Goal: Task Accomplishment & Management: Complete application form

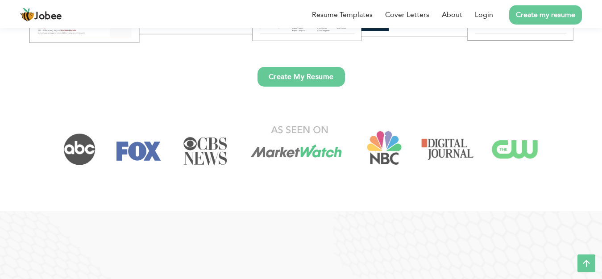
scroll to position [312, 0]
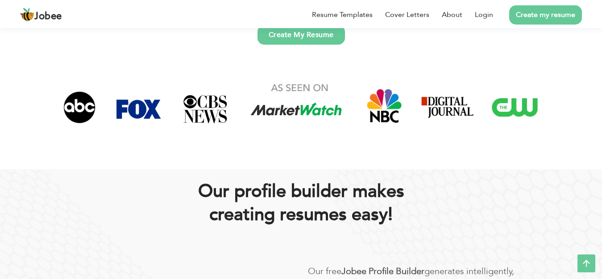
click at [328, 37] on link "Create My Resume" at bounding box center [301, 35] width 87 height 20
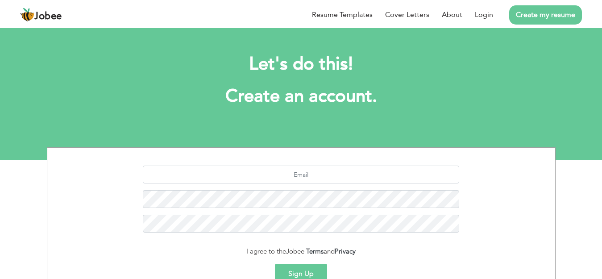
scroll to position [89, 0]
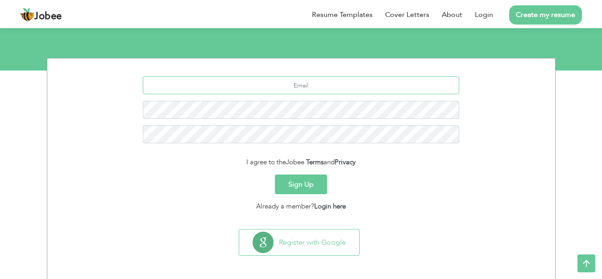
click at [363, 86] on input "text" at bounding box center [301, 85] width 316 height 18
type input "kashiflatif.kashif55@gmail.com"
click at [319, 188] on button "Sign Up" at bounding box center [301, 185] width 52 height 20
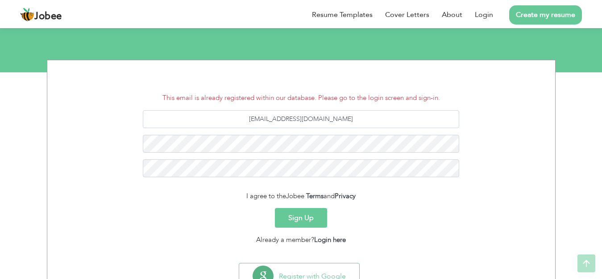
scroll to position [124, 0]
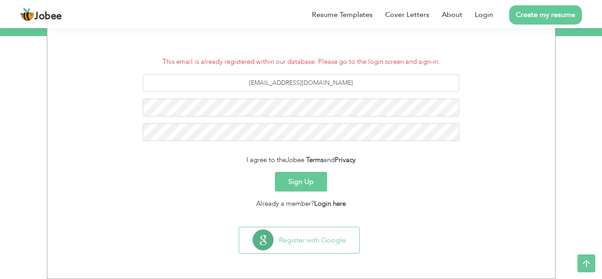
click at [313, 184] on button "Sign Up" at bounding box center [301, 182] width 52 height 20
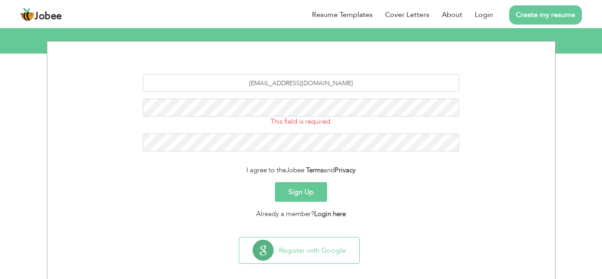
scroll to position [116, 0]
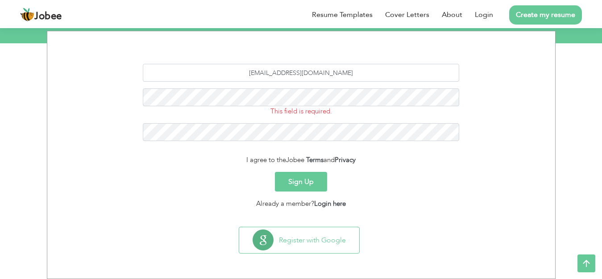
click at [303, 179] on button "Sign Up" at bounding box center [301, 182] width 52 height 20
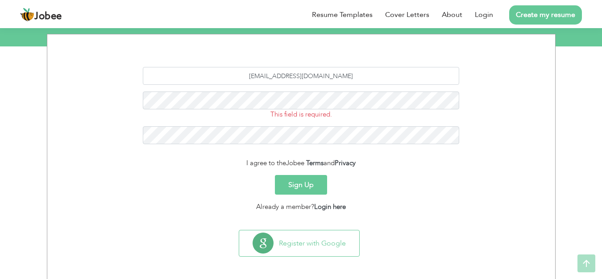
scroll to position [116, 0]
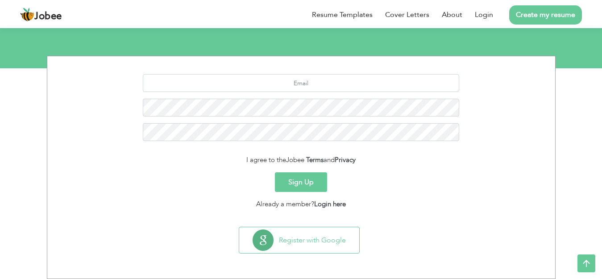
scroll to position [91, 0]
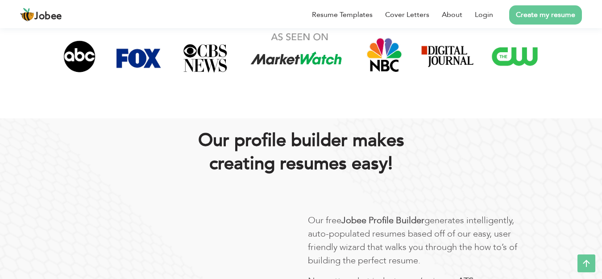
scroll to position [312, 0]
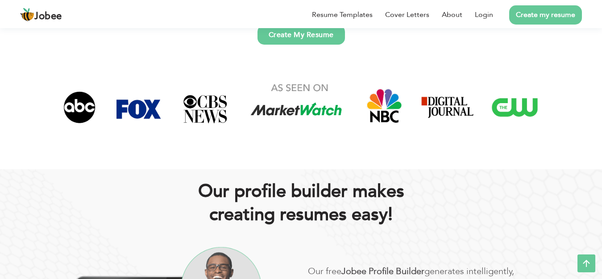
click at [304, 39] on link "Create My Resume" at bounding box center [301, 35] width 87 height 20
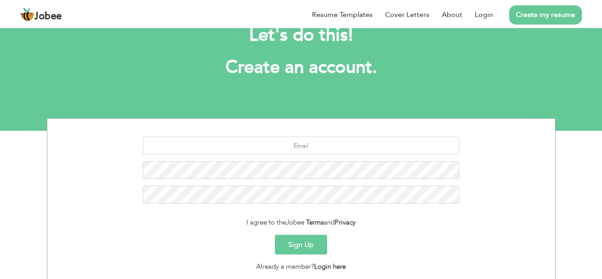
scroll to position [45, 0]
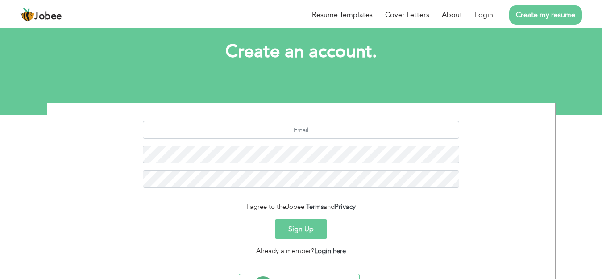
click at [300, 228] on button "Sign Up" at bounding box center [301, 229] width 52 height 20
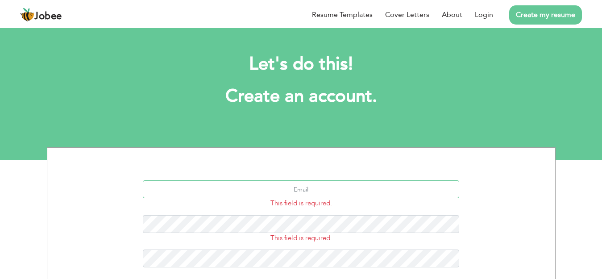
click at [310, 192] on input "text" at bounding box center [301, 189] width 316 height 18
type input "[EMAIL_ADDRESS][DOMAIN_NAME]"
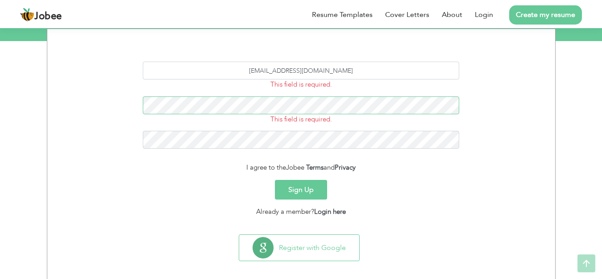
scroll to position [126, 0]
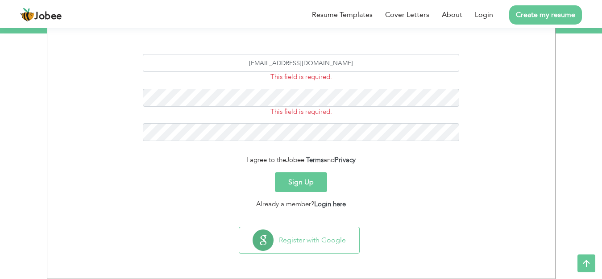
click at [303, 179] on button "Sign Up" at bounding box center [301, 182] width 52 height 20
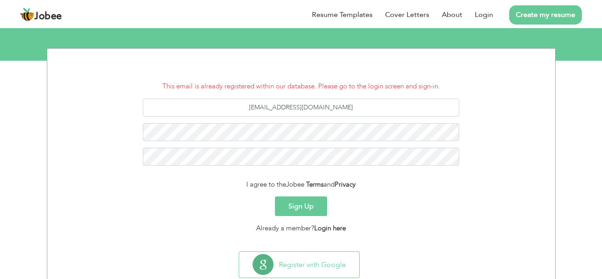
scroll to position [124, 0]
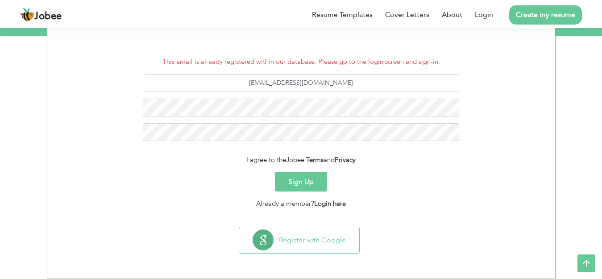
click at [310, 185] on button "Sign Up" at bounding box center [301, 182] width 52 height 20
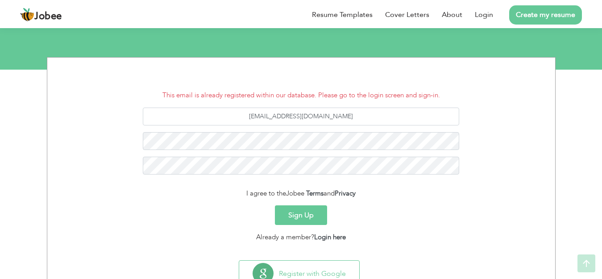
scroll to position [124, 0]
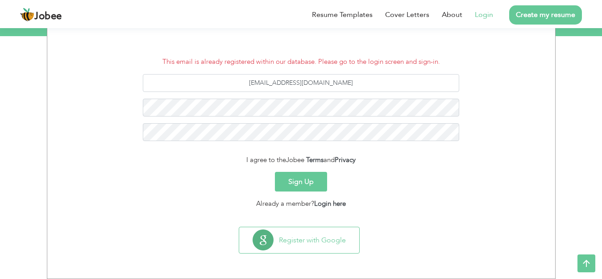
click at [481, 15] on link "Login" at bounding box center [484, 14] width 18 height 11
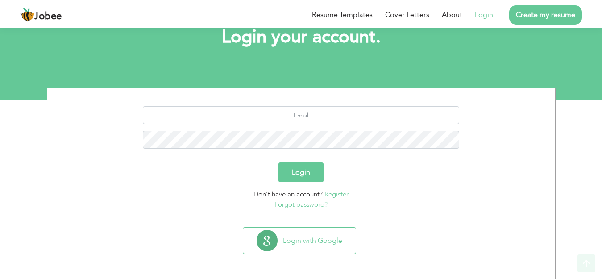
scroll to position [60, 0]
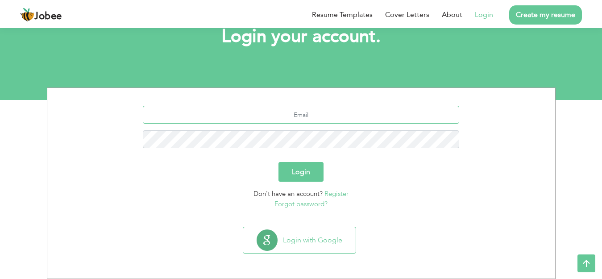
click at [258, 116] on input "text" at bounding box center [301, 115] width 316 height 18
type input "kashiflatif.kashif55@gmail.com"
click at [296, 177] on button "Login" at bounding box center [300, 172] width 45 height 20
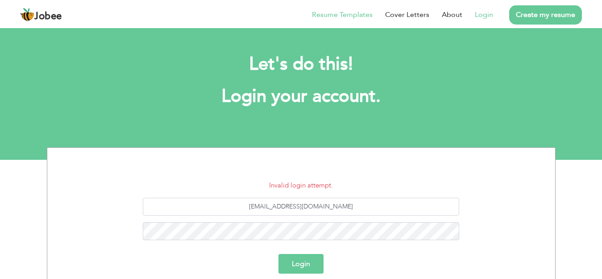
click at [340, 15] on link "Resume Templates" at bounding box center [342, 14] width 61 height 11
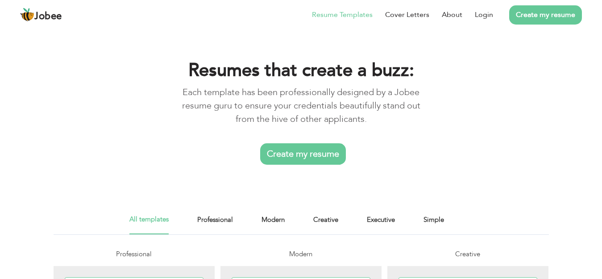
click at [310, 157] on link "Create my resume" at bounding box center [303, 153] width 86 height 21
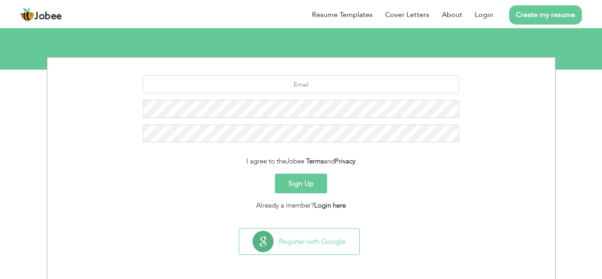
scroll to position [91, 0]
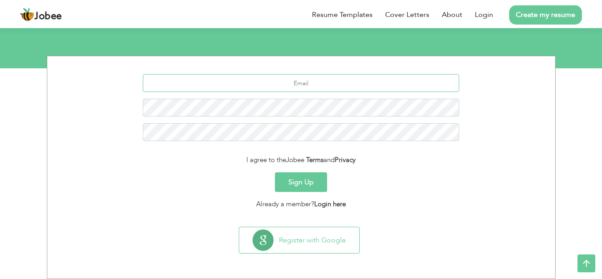
click at [308, 88] on input "text" at bounding box center [301, 83] width 316 height 18
type input "kashiflatif.kashif55@gmail.com"
click at [318, 182] on button "Sign Up" at bounding box center [301, 182] width 52 height 20
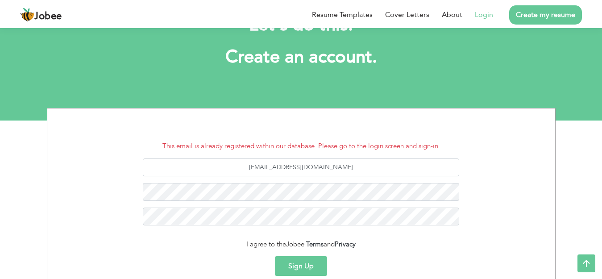
scroll to position [34, 0]
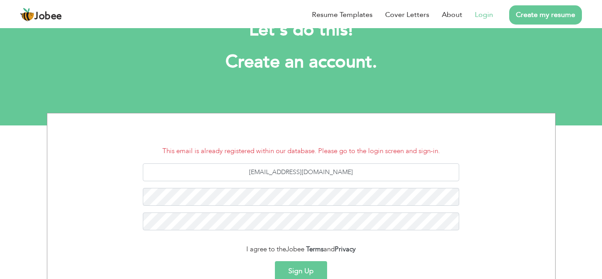
click at [482, 18] on link "Login" at bounding box center [484, 14] width 18 height 11
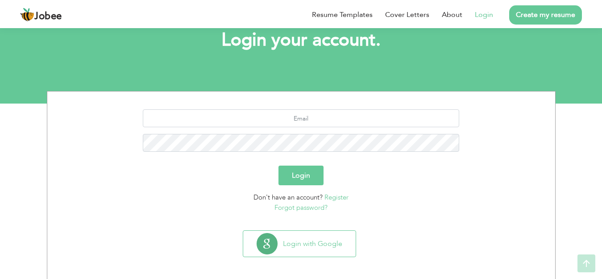
scroll to position [60, 0]
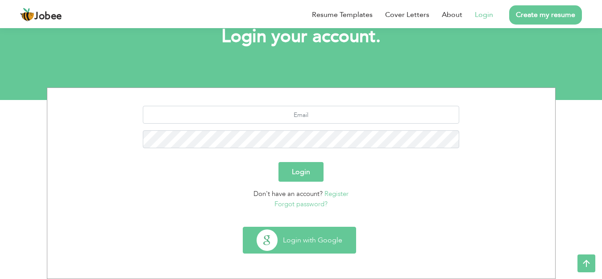
click at [326, 246] on button "Login with Google" at bounding box center [299, 240] width 112 height 26
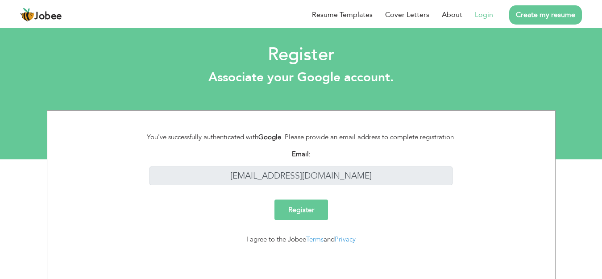
scroll to position [2, 0]
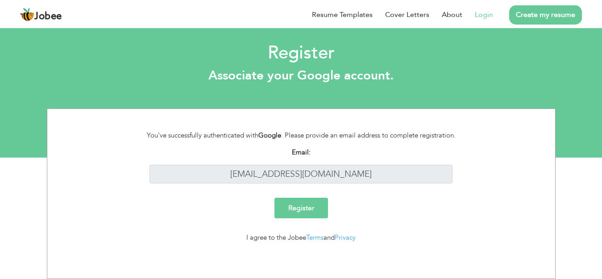
click at [300, 212] on input "Register" at bounding box center [301, 208] width 54 height 21
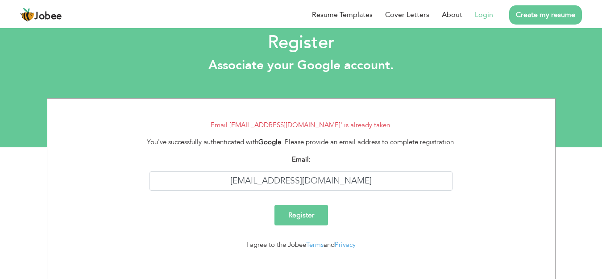
scroll to position [19, 0]
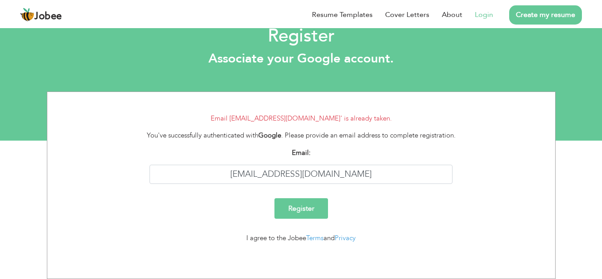
click at [297, 212] on input "Register" at bounding box center [301, 208] width 54 height 21
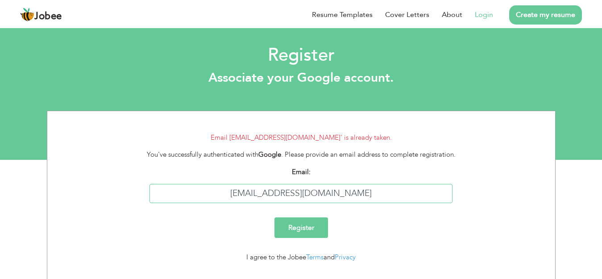
click at [308, 197] on input "[EMAIL_ADDRESS][DOMAIN_NAME]" at bounding box center [301, 193] width 303 height 19
type input "[EMAIL_ADDRESS][DOMAIN_NAME]"
click at [318, 233] on input "Register" at bounding box center [301, 227] width 54 height 21
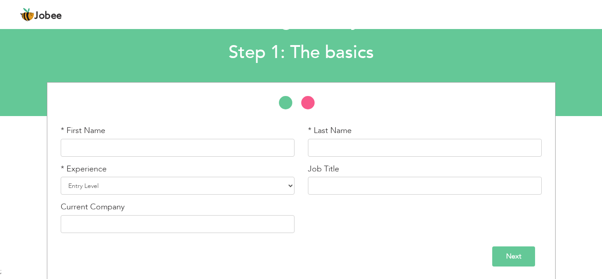
scroll to position [45, 0]
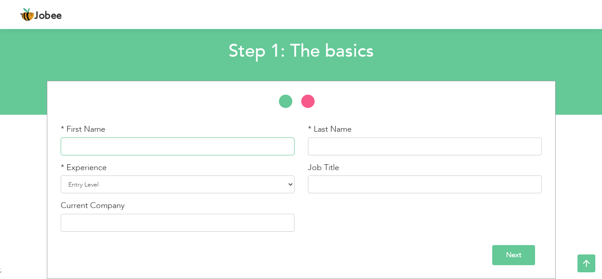
click at [226, 145] on input "text" at bounding box center [178, 146] width 234 height 18
type input "K"
type input "KASHIF"
click at [374, 143] on input "text" at bounding box center [425, 146] width 234 height 18
type input "LATIF"
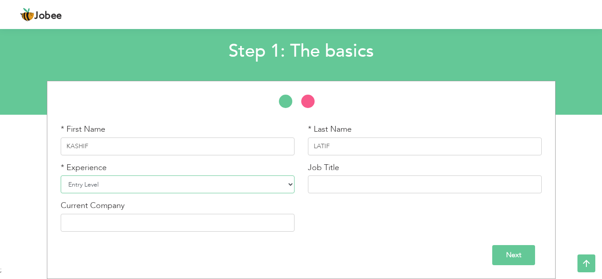
click at [285, 184] on select "Entry Level Less than 1 Year 1 Year 2 Years 3 Years 4 Years 5 Years 6 Years 7 Y…" at bounding box center [178, 184] width 234 height 18
select select "6"
click at [61, 175] on select "Entry Level Less than 1 Year 1 Year 2 Years 3 Years 4 Years 5 Years 6 Years 7 Y…" at bounding box center [178, 184] width 234 height 18
click at [335, 186] on input "text" at bounding box center [425, 184] width 234 height 18
click at [382, 188] on input "SECURITY CCTV OPERATER" at bounding box center [425, 184] width 234 height 18
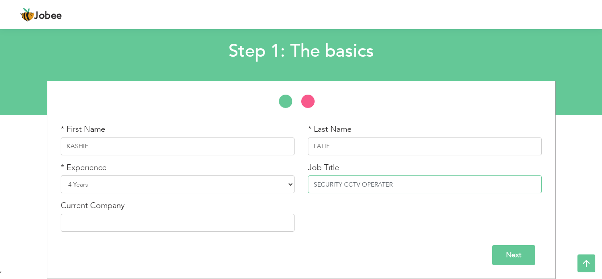
click at [382, 188] on input "SECURITY CCTV OPERATER" at bounding box center [425, 184] width 234 height 18
type input "SECURITY CCTV OPERATOR"
click at [199, 218] on input "text" at bounding box center [178, 223] width 234 height 18
type input "FORWARD SPORT PRIVATE LIMITED"
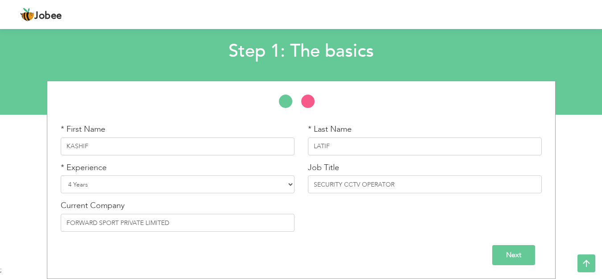
click at [495, 252] on input "Next" at bounding box center [513, 255] width 43 height 20
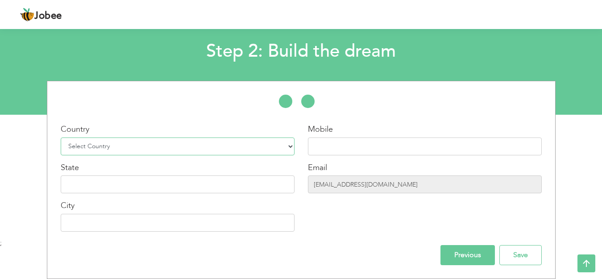
click at [283, 149] on select "Select Country Afghanistan Albania Algeria American Samoa Andorra Angola Anguil…" at bounding box center [178, 146] width 234 height 18
select select "166"
click at [61, 137] on select "Select Country Afghanistan Albania Algeria American Samoa Andorra Angola Anguil…" at bounding box center [178, 146] width 234 height 18
click at [328, 145] on input "text" at bounding box center [425, 146] width 234 height 18
type input "+92 3248739675"
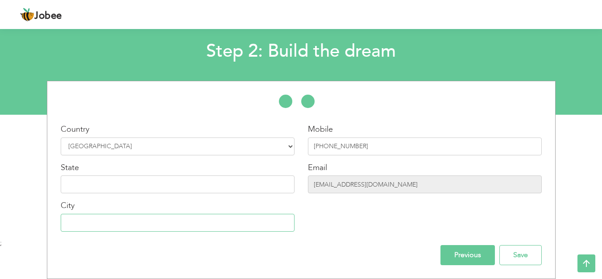
click at [103, 220] on input "text" at bounding box center [178, 223] width 234 height 18
type input "SIALKOT PUNJAB"
click at [516, 258] on input "Save" at bounding box center [520, 255] width 42 height 20
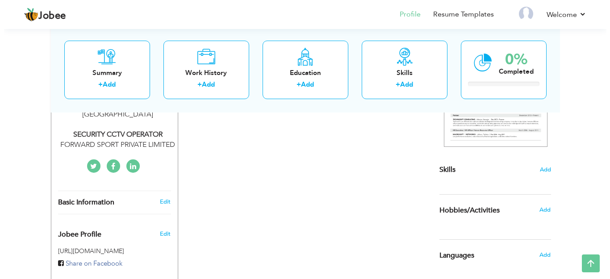
scroll to position [89, 0]
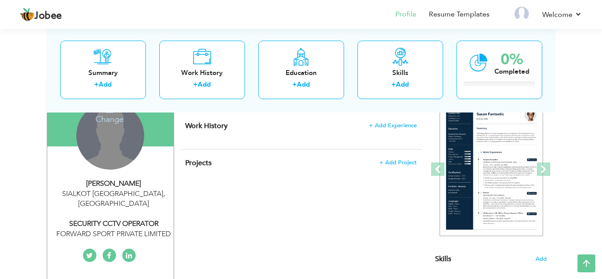
click at [116, 149] on div "Change Remove" at bounding box center [110, 136] width 68 height 68
click at [114, 120] on h4 "Change" at bounding box center [110, 113] width 64 height 21
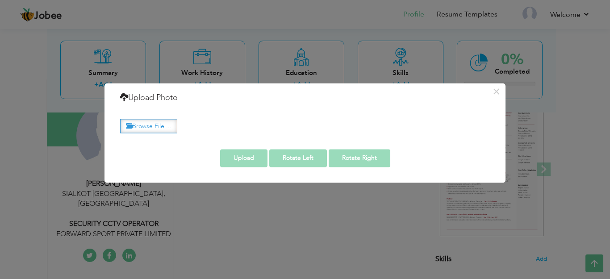
click at [153, 125] on label "Browse File ..." at bounding box center [148, 126] width 57 height 14
click at [0, 0] on input "Browse File ..." at bounding box center [0, 0] width 0 height 0
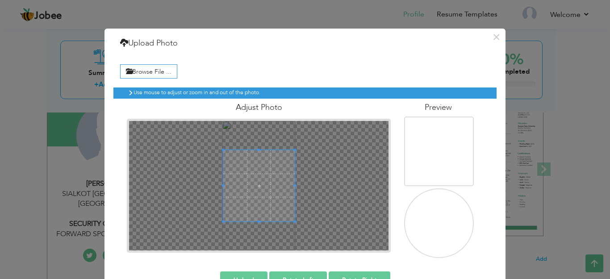
click at [445, 226] on img at bounding box center [439, 224] width 71 height 126
click at [480, 260] on div "Browse File ... Preview" at bounding box center [304, 158] width 383 height 211
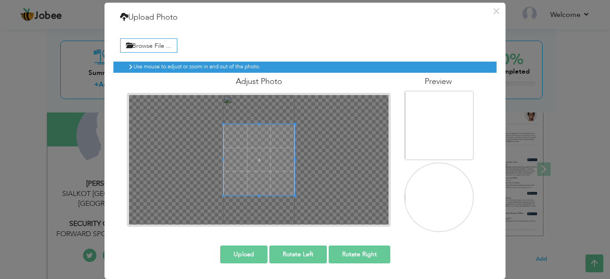
click at [253, 255] on button "Upload" at bounding box center [243, 254] width 47 height 18
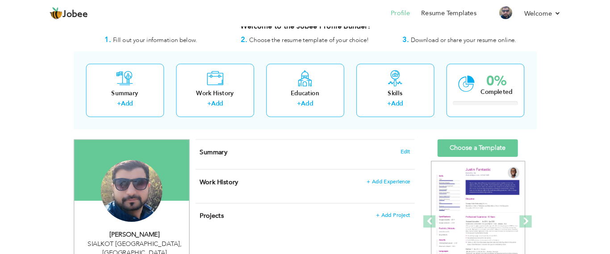
scroll to position [0, 0]
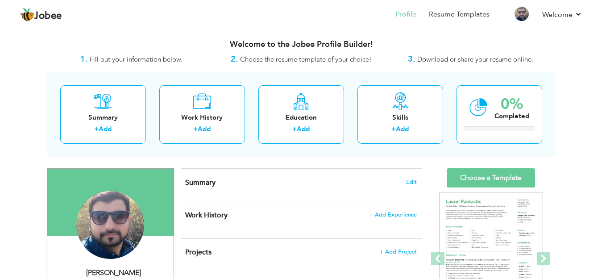
click at [395, 187] on h4 "Summary Edit" at bounding box center [300, 182] width 231 height 9
click at [412, 183] on span "Edit" at bounding box center [411, 182] width 11 height 6
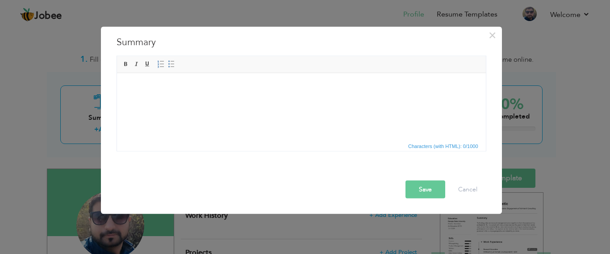
click at [176, 100] on html at bounding box center [300, 86] width 369 height 27
drag, startPoint x: 160, startPoint y: 79, endPoint x: 363, endPoint y: 94, distance: 203.6
click at [363, 94] on html at bounding box center [300, 86] width 369 height 27
click at [166, 100] on html at bounding box center [300, 86] width 369 height 27
click at [158, 98] on html at bounding box center [300, 86] width 369 height 27
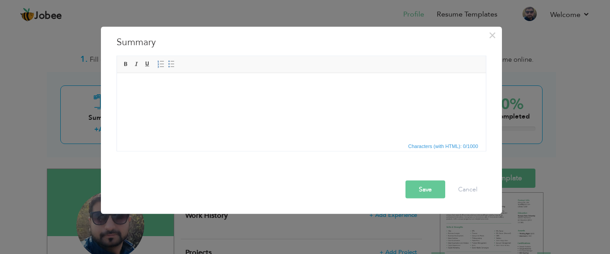
click at [158, 98] on html at bounding box center [300, 86] width 369 height 27
drag, startPoint x: 154, startPoint y: 91, endPoint x: 136, endPoint y: 87, distance: 18.5
click at [136, 87] on body at bounding box center [300, 86] width 351 height 9
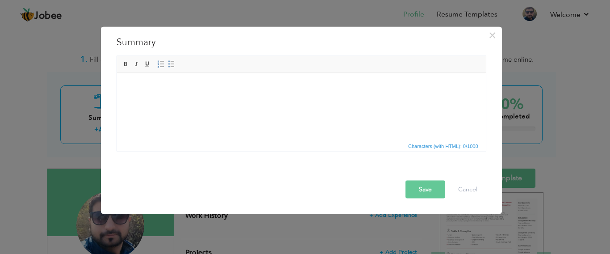
click at [159, 85] on body at bounding box center [300, 86] width 351 height 9
click at [175, 91] on span "Paste" at bounding box center [194, 91] width 46 height 11
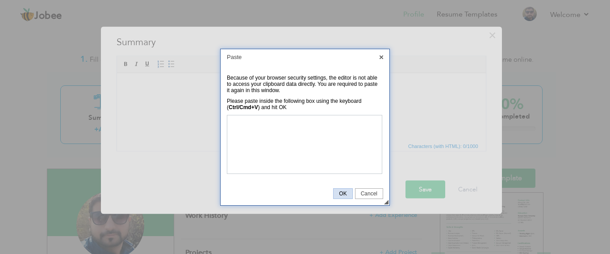
click at [347, 193] on span "OK" at bounding box center [342, 193] width 18 height 6
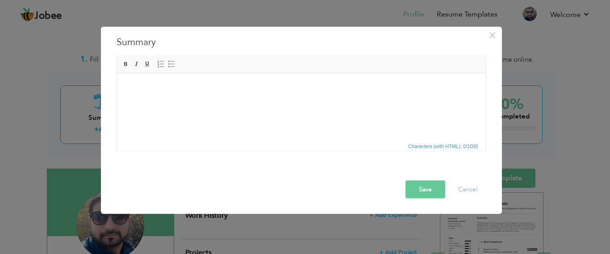
click at [231, 100] on html at bounding box center [300, 86] width 369 height 27
click at [150, 95] on span "Paste" at bounding box center [165, 91] width 46 height 11
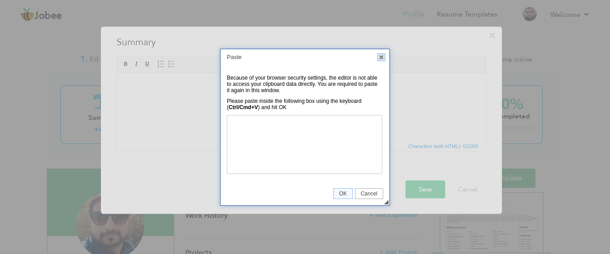
click at [380, 54] on link "X" at bounding box center [381, 57] width 8 height 8
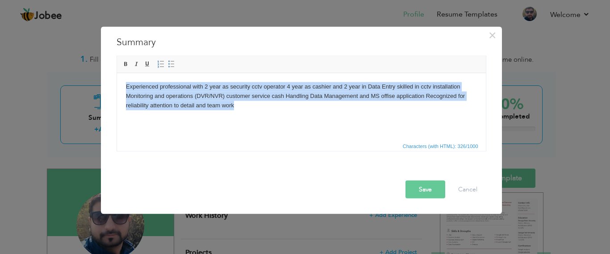
drag, startPoint x: 243, startPoint y: 109, endPoint x: 121, endPoint y: 90, distance: 123.3
click at [121, 90] on html "Experienced professional with 2 year as security cctv operator 4 year as cashie…" at bounding box center [300, 96] width 369 height 46
click at [124, 59] on link "Bold" at bounding box center [126, 64] width 10 height 10
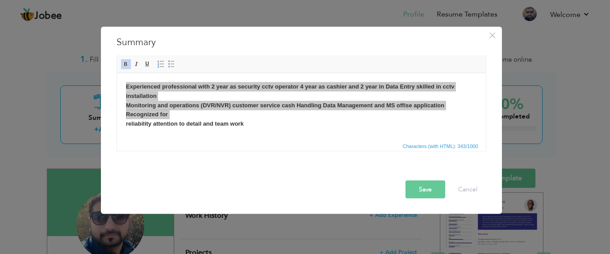
click at [283, 167] on div at bounding box center [303, 173] width 378 height 16
click at [148, 66] on span at bounding box center [147, 64] width 7 height 7
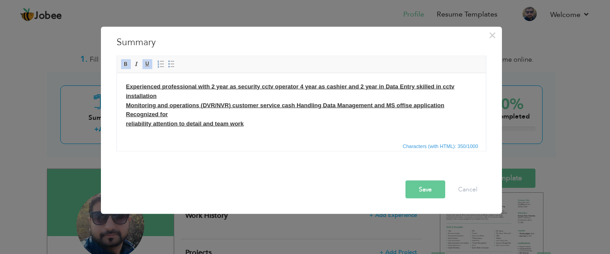
click at [148, 66] on span at bounding box center [147, 64] width 7 height 7
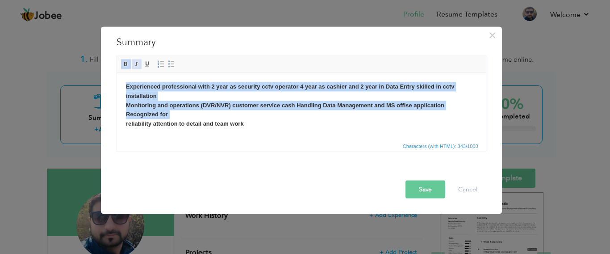
click at [135, 65] on span at bounding box center [136, 64] width 7 height 7
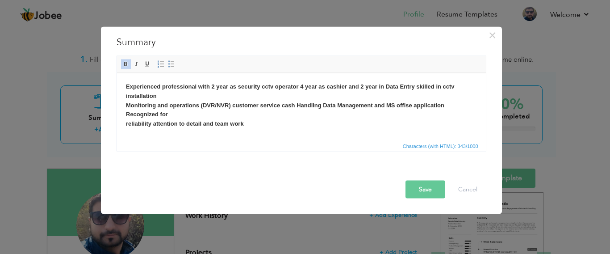
click at [127, 65] on span at bounding box center [125, 64] width 7 height 7
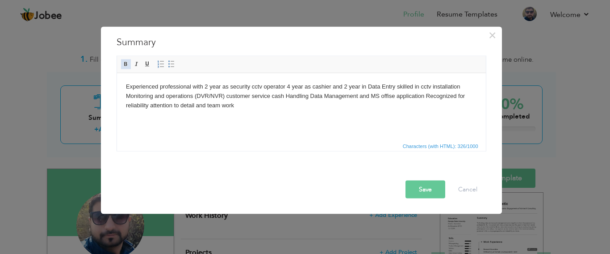
click at [127, 65] on span at bounding box center [125, 64] width 7 height 7
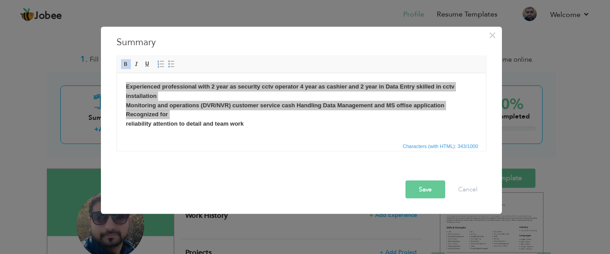
click at [308, 161] on div "Save Cancel" at bounding box center [301, 181] width 383 height 47
click at [417, 192] on button "Save" at bounding box center [425, 189] width 40 height 18
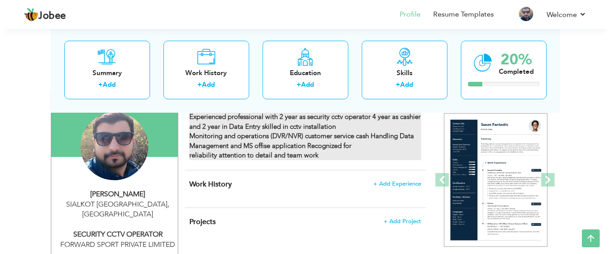
scroll to position [65, 0]
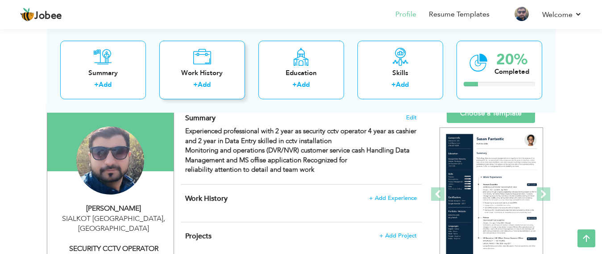
click at [214, 79] on div "Work History + Add" at bounding box center [202, 69] width 86 height 58
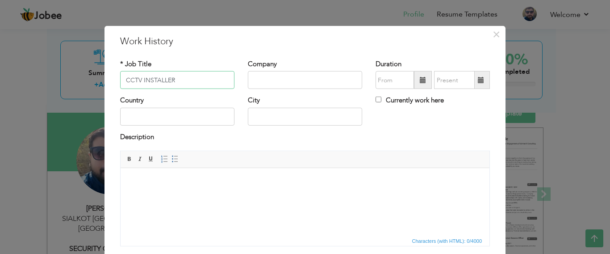
type input "CCTV INSTALLER"
click at [297, 80] on input "text" at bounding box center [305, 80] width 114 height 18
type input "CNS ENGINEERS"
click at [392, 84] on input "text" at bounding box center [394, 80] width 38 height 18
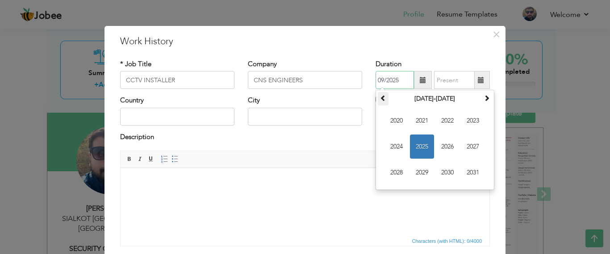
click at [381, 99] on span at bounding box center [383, 98] width 6 height 6
click at [482, 103] on th at bounding box center [486, 98] width 11 height 13
click at [483, 99] on span at bounding box center [486, 98] width 6 height 6
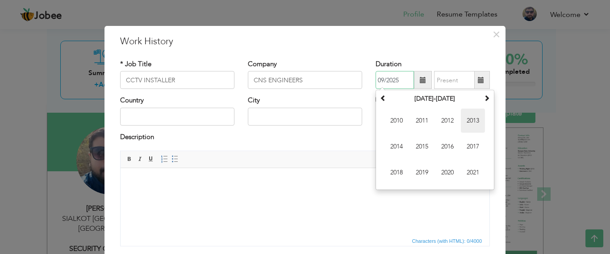
click at [463, 121] on span "2013" at bounding box center [473, 120] width 24 height 24
click at [439, 123] on span "Mar" at bounding box center [447, 120] width 24 height 24
type input "03/2013"
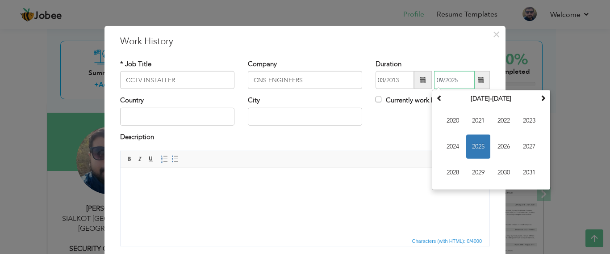
click at [449, 79] on input "09/2025" at bounding box center [454, 80] width 41 height 18
click at [439, 101] on th at bounding box center [439, 98] width 11 height 13
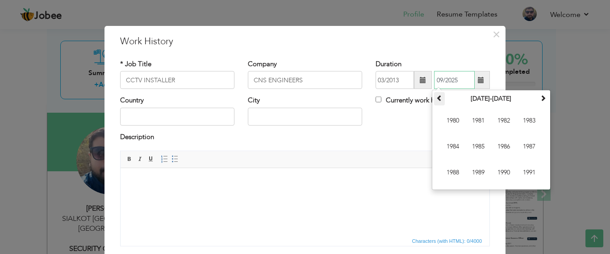
click at [439, 101] on th at bounding box center [439, 98] width 11 height 13
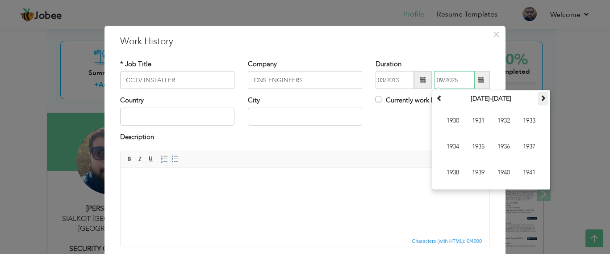
click at [537, 102] on th at bounding box center [542, 98] width 11 height 13
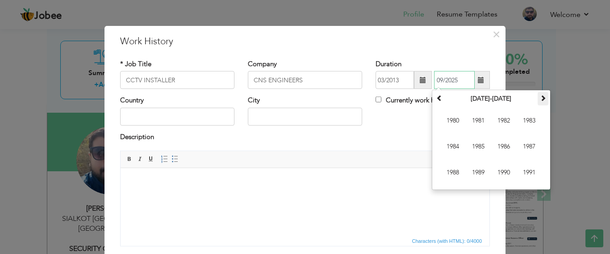
click at [537, 102] on th at bounding box center [542, 98] width 11 height 13
click at [481, 143] on span "2015" at bounding box center [478, 146] width 24 height 24
click at [473, 120] on span "Feb" at bounding box center [478, 120] width 24 height 24
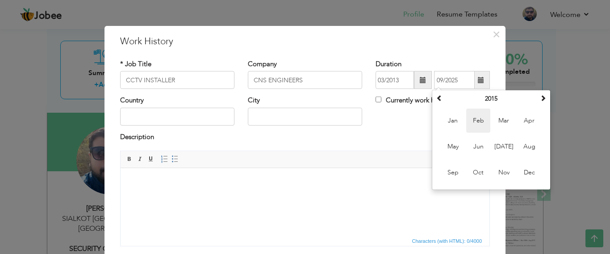
type input "02/2015"
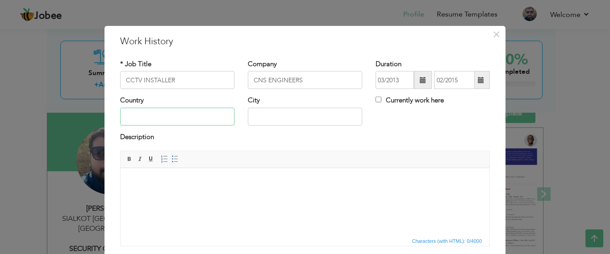
click at [192, 119] on input "text" at bounding box center [177, 117] width 114 height 18
type input "[GEOGRAPHIC_DATA]"
click at [321, 121] on input "text" at bounding box center [305, 117] width 114 height 18
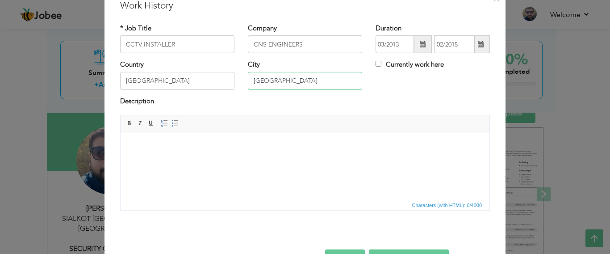
scroll to position [20, 0]
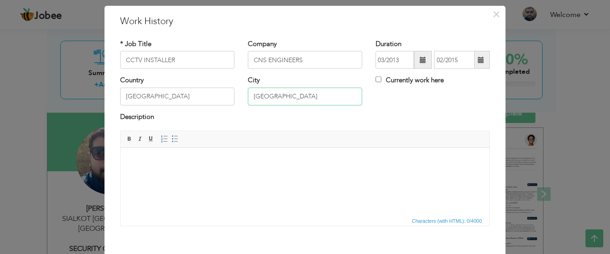
type input "[GEOGRAPHIC_DATA]"
click at [165, 160] on body at bounding box center [304, 161] width 351 height 9
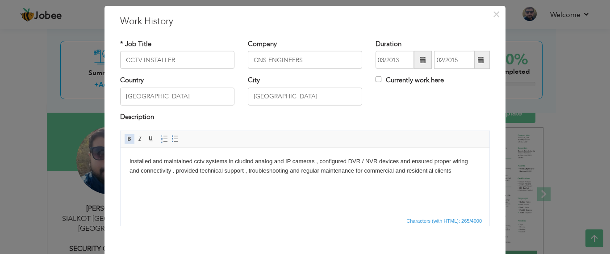
click at [126, 140] on span at bounding box center [129, 138] width 7 height 7
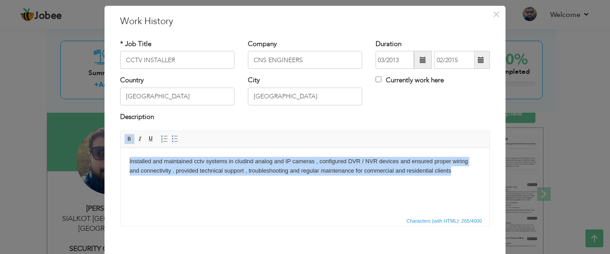
drag, startPoint x: 462, startPoint y: 171, endPoint x: 88, endPoint y: 153, distance: 374.5
click at [121, 153] on html "Installed and maintained cctv systems in cludind analog and IP cameras , config…" at bounding box center [305, 166] width 369 height 37
click at [126, 136] on span at bounding box center [129, 138] width 7 height 7
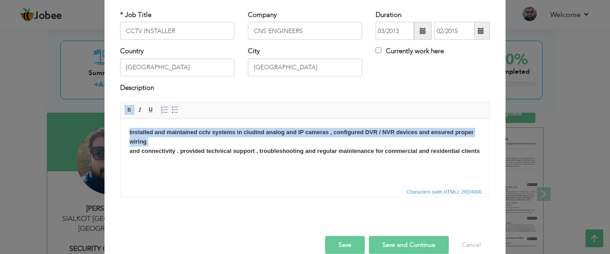
scroll to position [65, 0]
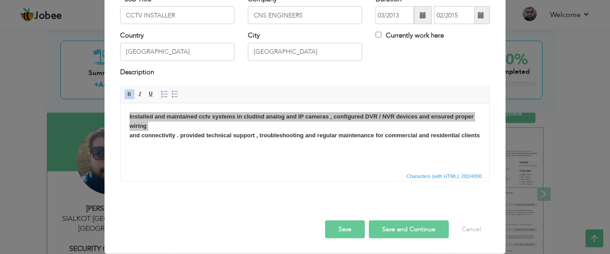
click at [378, 230] on button "Save and Continue" at bounding box center [409, 229] width 80 height 18
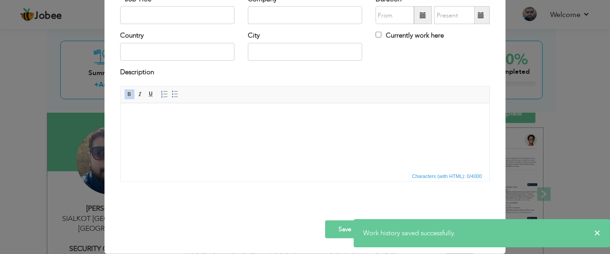
click at [412, 173] on span "Characters (with HTML): 0/4000" at bounding box center [447, 176] width 74 height 8
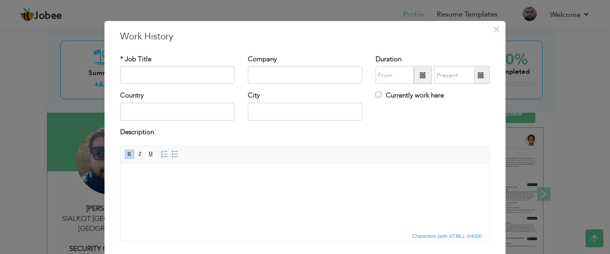
scroll to position [0, 0]
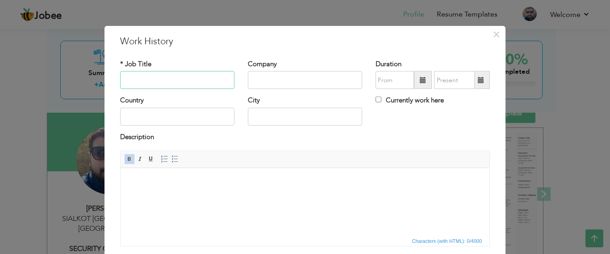
click at [194, 85] on input "text" at bounding box center [177, 80] width 114 height 18
type input "c"
type input "CASHIER"
click at [263, 79] on input "text" at bounding box center [305, 80] width 114 height 18
click at [420, 82] on span at bounding box center [423, 80] width 6 height 6
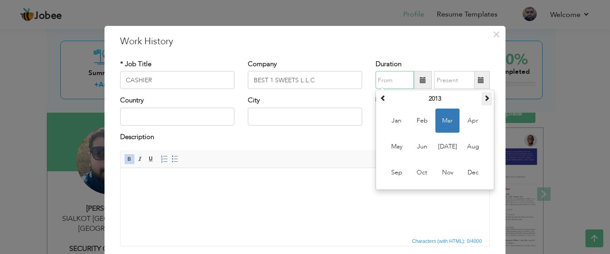
click at [483, 100] on span at bounding box center [486, 98] width 6 height 6
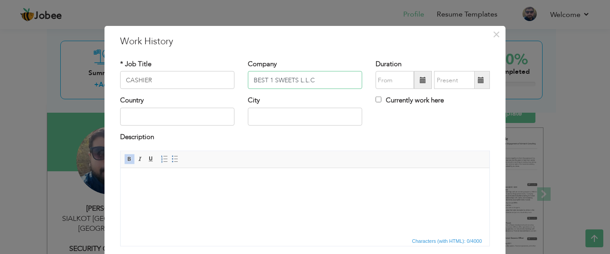
click at [315, 79] on input "BEST 1 SWEETS L.L.C" at bounding box center [305, 80] width 114 height 18
type input "B"
type input "BUGRAT TRADING L.L.C"
click at [402, 83] on input "text" at bounding box center [394, 80] width 38 height 18
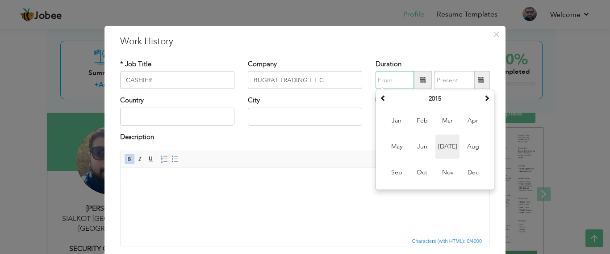
click at [437, 149] on span "Jul" at bounding box center [447, 146] width 24 height 24
type input "07/2015"
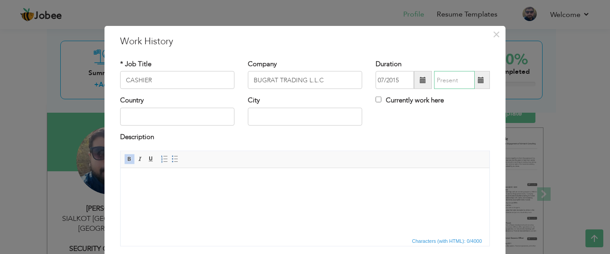
click at [458, 81] on input "text" at bounding box center [454, 80] width 41 height 18
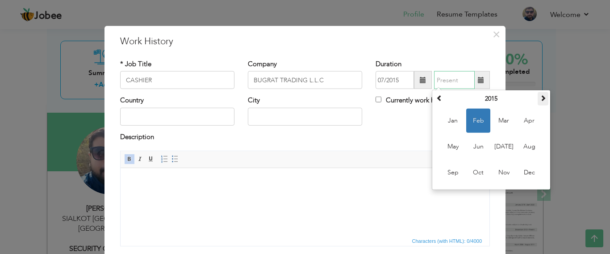
click at [540, 97] on span at bounding box center [543, 98] width 6 height 6
click at [444, 172] on span "Sep" at bounding box center [453, 172] width 24 height 24
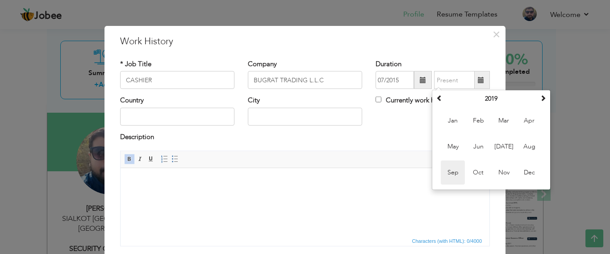
type input "09/2019"
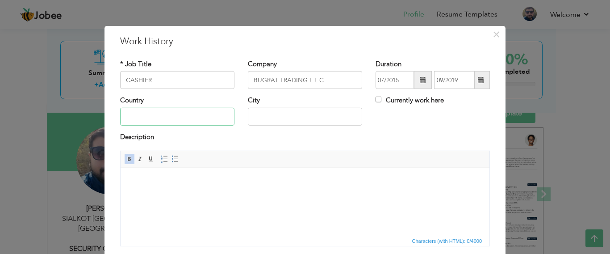
click at [163, 112] on input "text" at bounding box center [177, 117] width 114 height 18
type input "U.A.E"
drag, startPoint x: 313, startPoint y: 122, endPoint x: 324, endPoint y: 123, distance: 10.3
click at [315, 123] on input "text" at bounding box center [305, 117] width 114 height 18
type input "[GEOGRAPHIC_DATA]"
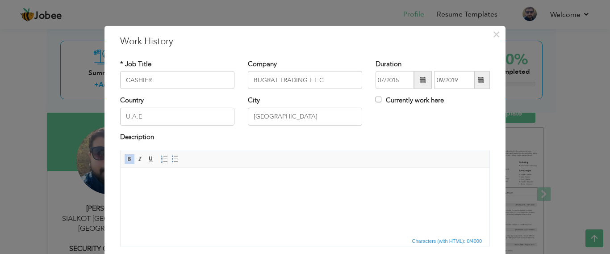
click at [139, 184] on body at bounding box center [304, 181] width 351 height 9
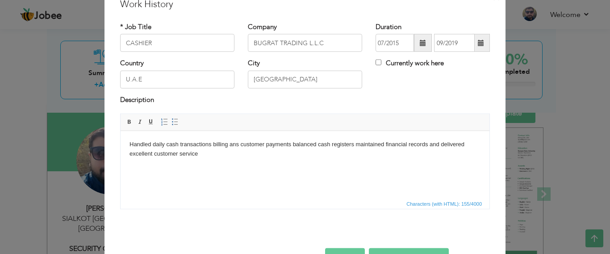
scroll to position [65, 0]
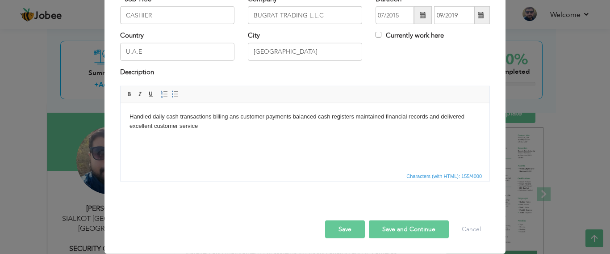
click at [387, 229] on button "Save and Continue" at bounding box center [409, 229] width 80 height 18
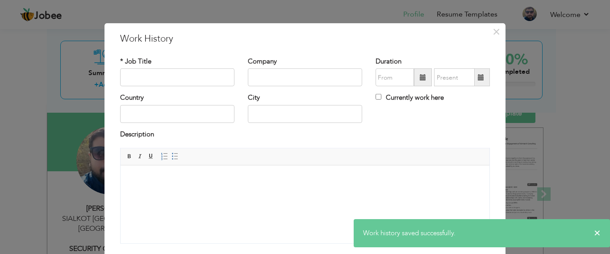
scroll to position [0, 0]
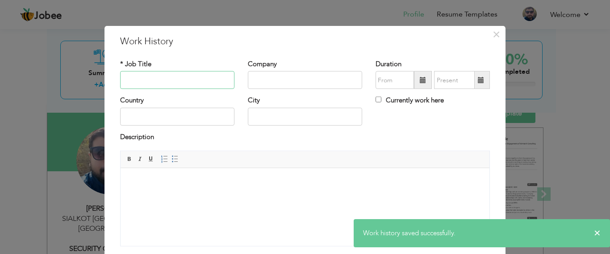
click at [188, 83] on input "text" at bounding box center [177, 80] width 114 height 18
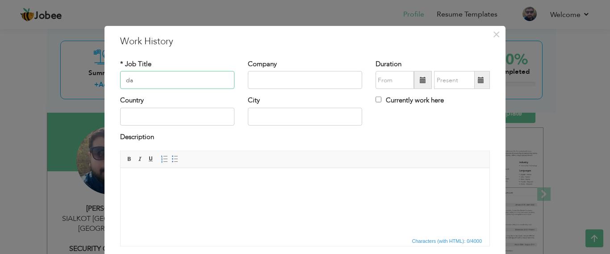
type input "d"
type input "DATA ENTRY"
click at [259, 80] on input "text" at bounding box center [305, 80] width 114 height 18
type input "BEST 1 SWEETS L.L.C"
click at [420, 83] on span at bounding box center [423, 80] width 6 height 6
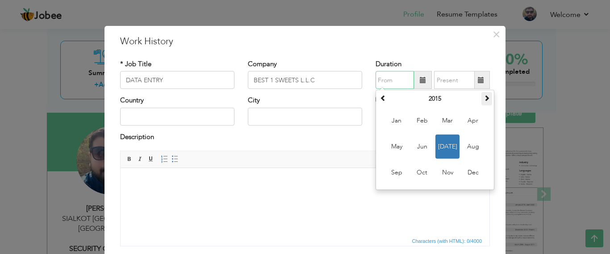
click at [481, 99] on th at bounding box center [486, 98] width 11 height 13
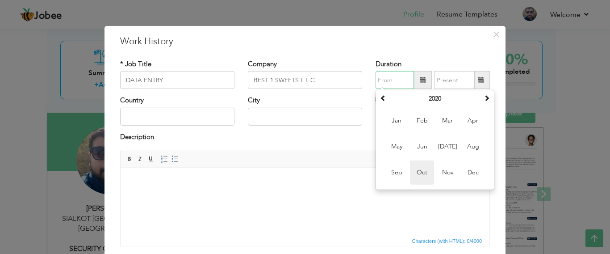
click at [422, 165] on span "Oct" at bounding box center [422, 172] width 24 height 24
type input "10/2020"
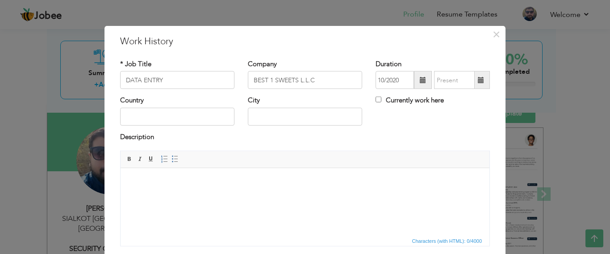
click at [478, 81] on span at bounding box center [481, 80] width 6 height 6
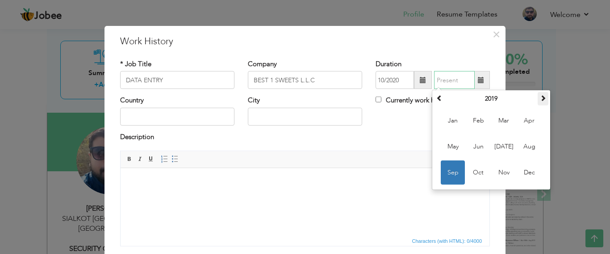
click at [540, 100] on span at bounding box center [543, 98] width 6 height 6
click at [474, 172] on span "Oct" at bounding box center [478, 172] width 24 height 24
type input "10/2022"
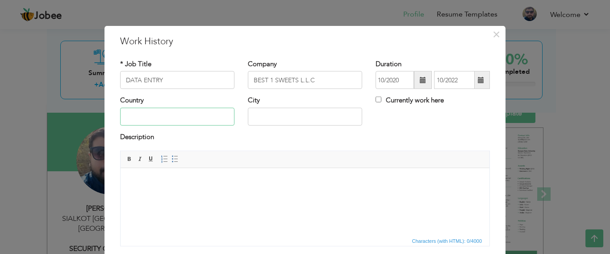
click at [197, 115] on input "text" at bounding box center [177, 117] width 114 height 18
type input "U.A.E"
click at [314, 116] on input "text" at bounding box center [305, 117] width 114 height 18
type input "[GEOGRAPHIC_DATA]"
click at [176, 179] on body at bounding box center [304, 181] width 351 height 9
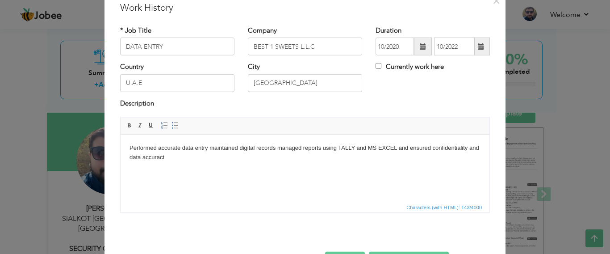
scroll to position [65, 0]
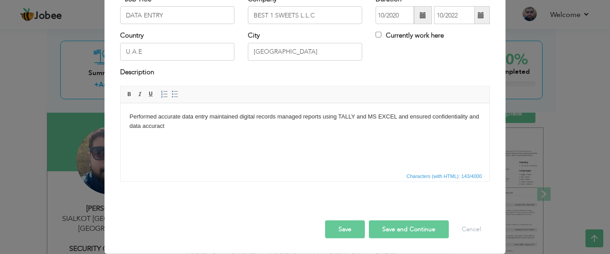
click at [407, 224] on button "Save and Continue" at bounding box center [409, 229] width 80 height 18
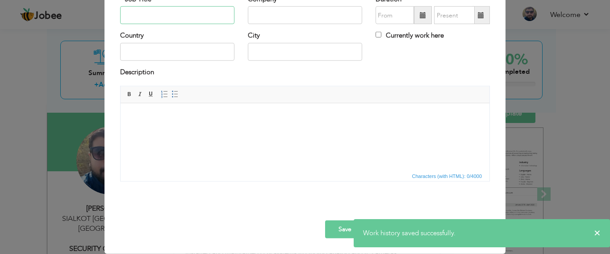
click at [178, 11] on input "text" at bounding box center [177, 15] width 114 height 18
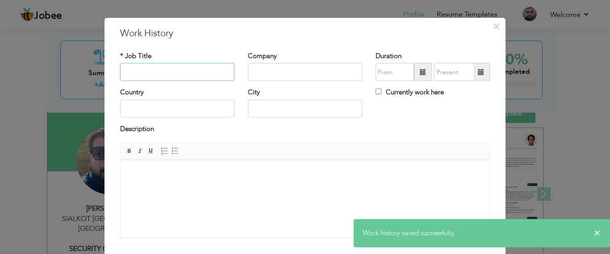
scroll to position [0, 0]
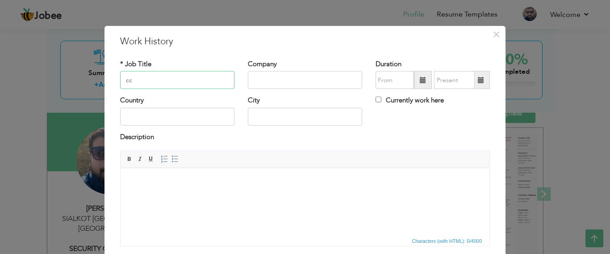
type input "c"
type input "CCTV OPERATOR"
click at [275, 77] on input "text" at bounding box center [305, 80] width 114 height 18
type input "FORWARD SPORT PRIVATE LIMITED"
click at [420, 83] on span at bounding box center [423, 80] width 6 height 6
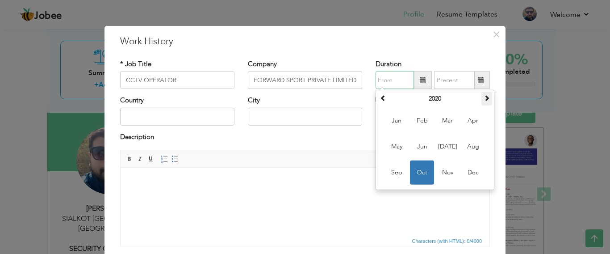
click at [483, 100] on span at bounding box center [486, 98] width 6 height 6
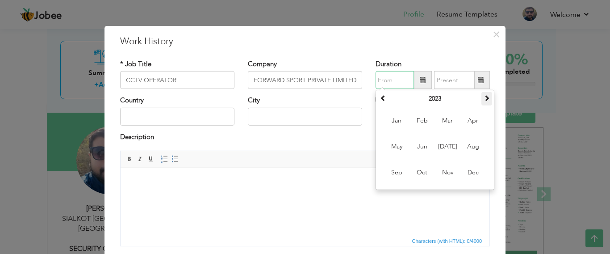
click at [483, 100] on span at bounding box center [486, 98] width 6 height 6
click at [422, 121] on span "Feb" at bounding box center [422, 120] width 24 height 24
type input "02/2024"
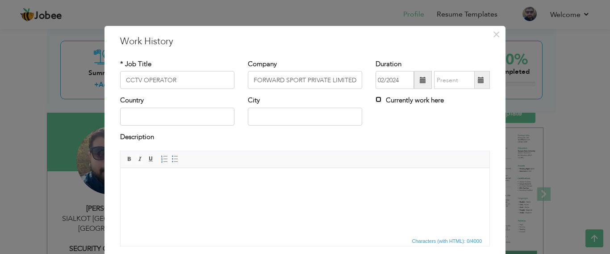
click at [375, 100] on input "Currently work here" at bounding box center [378, 99] width 6 height 6
checkbox input "true"
click at [203, 120] on input "text" at bounding box center [177, 117] width 114 height 18
type input "[GEOGRAPHIC_DATA]"
click at [287, 122] on input "text" at bounding box center [305, 117] width 114 height 18
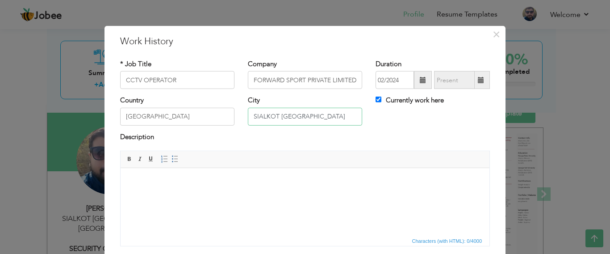
type input "SIALKOT [GEOGRAPHIC_DATA]"
drag, startPoint x: 262, startPoint y: 121, endPoint x: 260, endPoint y: 143, distance: 21.9
click at [260, 143] on div "Description" at bounding box center [305, 138] width 370 height 12
drag, startPoint x: 164, startPoint y: 202, endPoint x: 179, endPoint y: 206, distance: 16.2
click at [164, 195] on html at bounding box center [305, 181] width 369 height 27
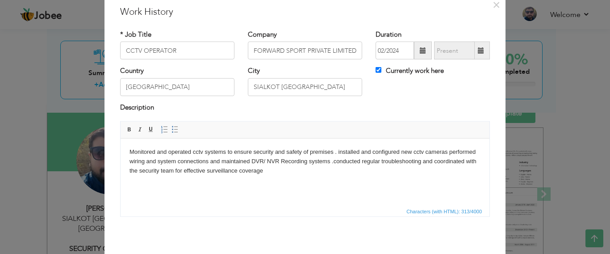
scroll to position [65, 0]
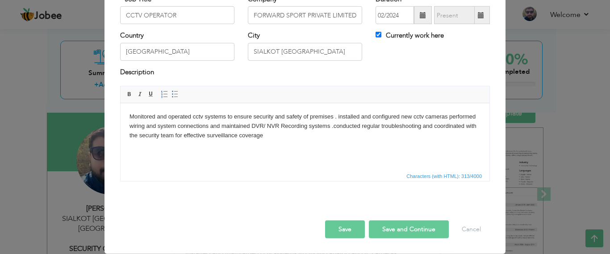
click at [391, 233] on button "Save and Continue" at bounding box center [409, 229] width 80 height 18
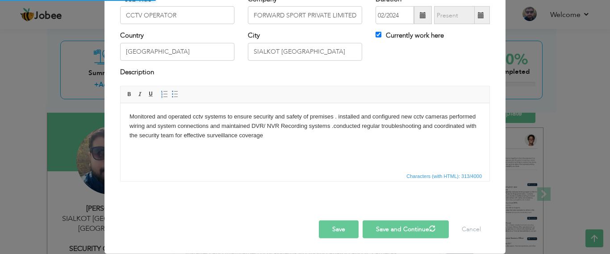
checkbox input "false"
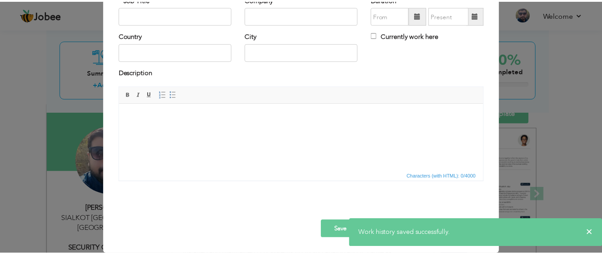
scroll to position [0, 0]
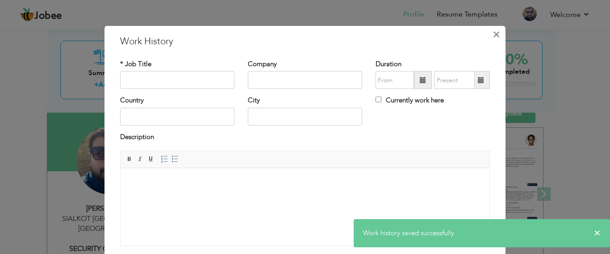
click at [492, 38] on span "×" at bounding box center [496, 34] width 8 height 16
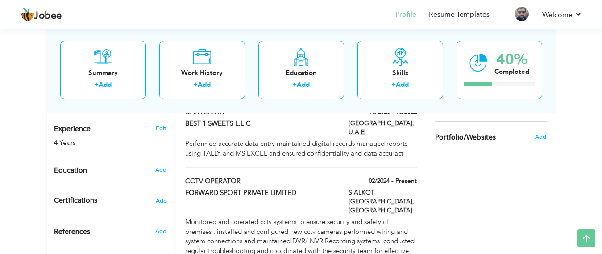
scroll to position [357, 0]
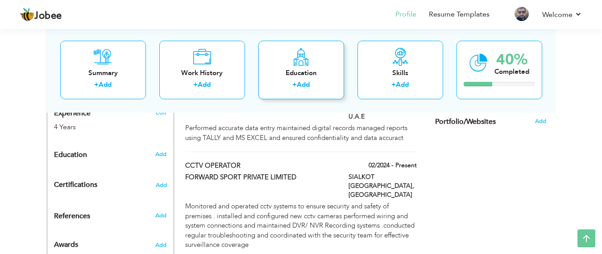
click at [314, 80] on div "+ Add" at bounding box center [301, 86] width 71 height 12
radio input "true"
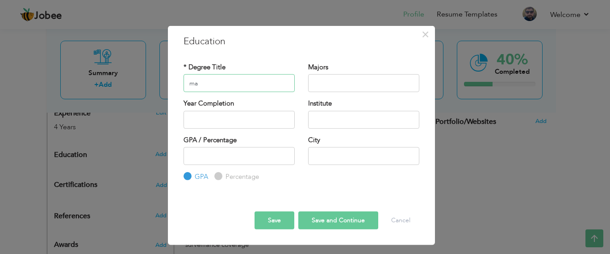
type input "m"
type input "MATRIC"
click at [367, 86] on input "text" at bounding box center [363, 83] width 111 height 18
type input "SCIENCE"
click at [241, 113] on input "text" at bounding box center [238, 119] width 111 height 18
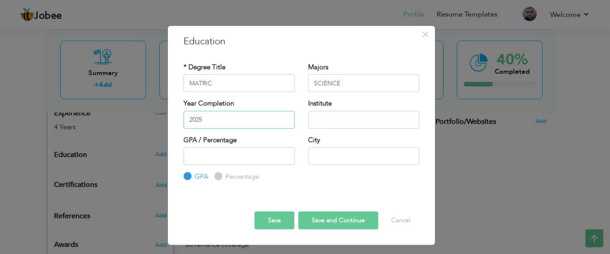
click at [249, 120] on input "2025" at bounding box center [238, 119] width 111 height 18
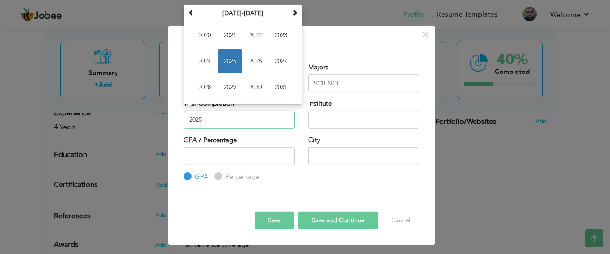
click at [208, 120] on input "2025" at bounding box center [238, 119] width 111 height 18
click at [194, 11] on span at bounding box center [191, 12] width 6 height 6
click at [262, 38] on span "2012" at bounding box center [255, 35] width 24 height 24
type input "2012"
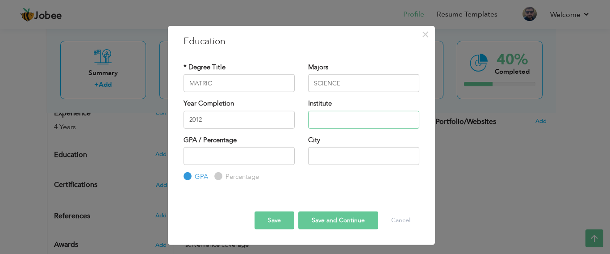
click at [327, 115] on input "text" at bounding box center [363, 119] width 111 height 18
type input "[GEOGRAPHIC_DATA]"
click at [248, 155] on input "number" at bounding box center [238, 156] width 111 height 18
type input "53"
click at [361, 153] on input "text" at bounding box center [363, 156] width 111 height 18
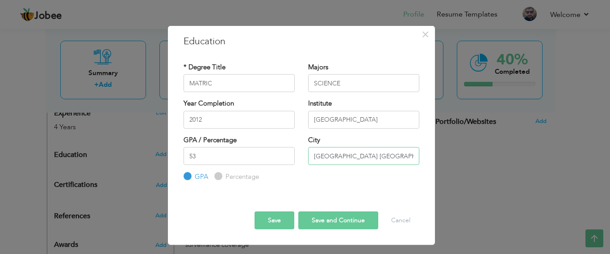
type input "[GEOGRAPHIC_DATA] [GEOGRAPHIC_DATA]"
click at [355, 219] on button "Save and Continue" at bounding box center [338, 220] width 80 height 18
click at [216, 178] on input "Percentage" at bounding box center [217, 176] width 6 height 6
radio input "true"
click at [337, 222] on button "Save and Continue" at bounding box center [338, 220] width 80 height 18
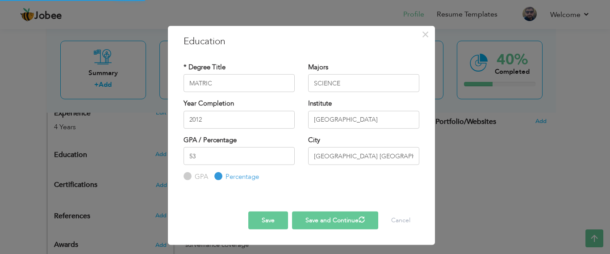
radio input "true"
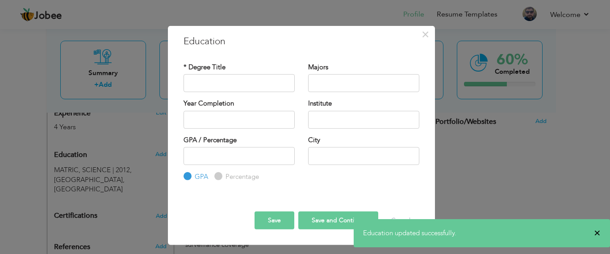
click at [597, 232] on span "×" at bounding box center [597, 232] width 7 height 9
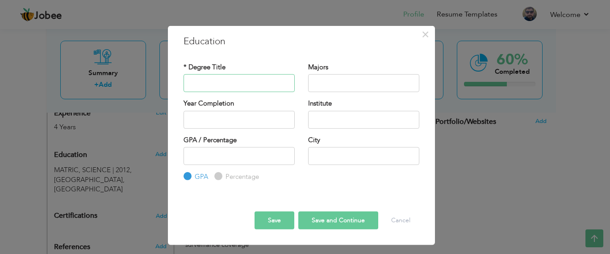
click at [242, 79] on input "text" at bounding box center [238, 83] width 111 height 18
type input "CCTV TRAINING"
click at [321, 86] on input "text" at bounding box center [363, 83] width 111 height 18
type input "CCTV SYSTEMS"
click at [222, 119] on input "text" at bounding box center [238, 119] width 111 height 18
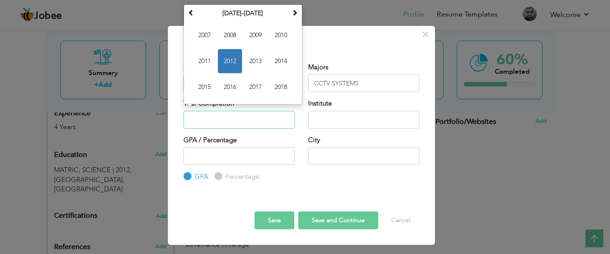
click at [280, 67] on span "2014" at bounding box center [281, 61] width 24 height 24
type input "2014"
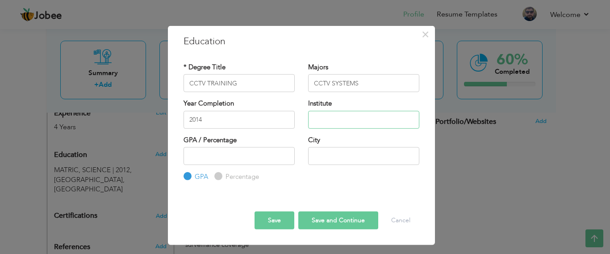
click at [358, 116] on input "text" at bounding box center [363, 119] width 111 height 18
type input "BRAINS COLLAGE"
click at [204, 159] on input "number" at bounding box center [238, 156] width 111 height 18
type input "1"
click at [189, 178] on input "GPA" at bounding box center [186, 176] width 6 height 6
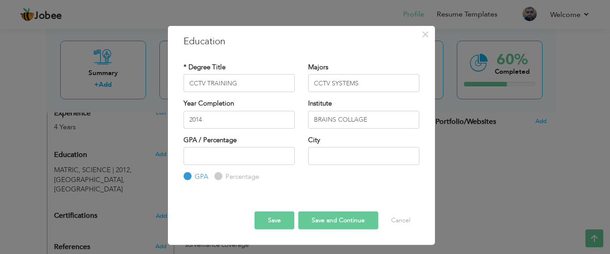
click at [189, 178] on input "GPA" at bounding box center [186, 176] width 6 height 6
click at [272, 152] on input "number" at bounding box center [238, 156] width 111 height 18
click at [284, 158] on input "-1" at bounding box center [238, 156] width 111 height 18
click at [284, 158] on input "-2" at bounding box center [238, 156] width 111 height 18
click at [284, 158] on input "-3" at bounding box center [238, 156] width 111 height 18
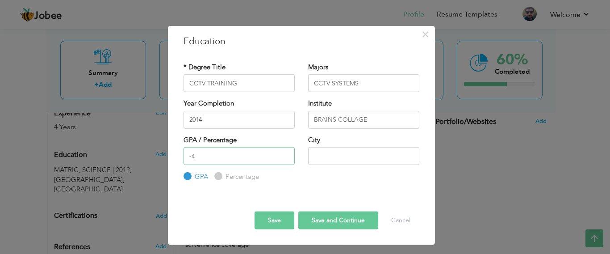
click at [284, 158] on input "-4" at bounding box center [238, 156] width 111 height 18
click at [284, 158] on input "-5" at bounding box center [238, 156] width 111 height 18
click at [284, 158] on input "-6" at bounding box center [238, 156] width 111 height 18
click at [283, 154] on input "-5" at bounding box center [238, 156] width 111 height 18
click at [283, 154] on input "-4" at bounding box center [238, 156] width 111 height 18
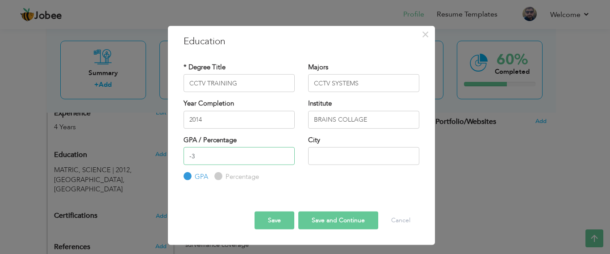
click at [283, 154] on input "-3" at bounding box center [238, 156] width 111 height 18
click at [283, 154] on input "-2" at bounding box center [238, 156] width 111 height 18
click at [283, 154] on input "-1" at bounding box center [238, 156] width 111 height 18
click at [283, 154] on input "0" at bounding box center [238, 156] width 111 height 18
click at [283, 154] on input "1" at bounding box center [238, 156] width 111 height 18
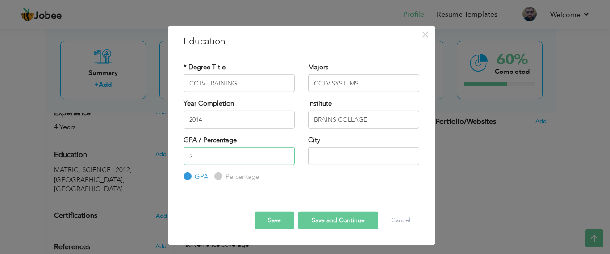
click at [283, 154] on input "2" at bounding box center [238, 156] width 111 height 18
click at [283, 154] on input "3" at bounding box center [238, 156] width 111 height 18
click at [283, 154] on input "4" at bounding box center [238, 156] width 111 height 18
click at [283, 154] on input "5" at bounding box center [238, 156] width 111 height 18
click at [283, 154] on input "6" at bounding box center [238, 156] width 111 height 18
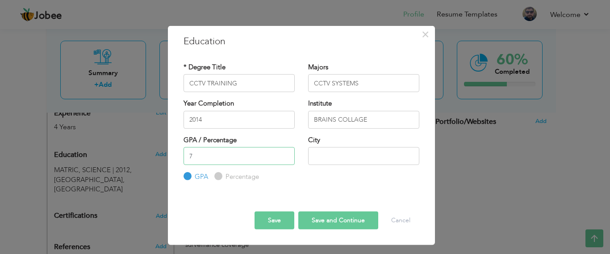
click at [283, 154] on input "7" at bounding box center [238, 156] width 111 height 18
click at [283, 154] on input "8" at bounding box center [238, 156] width 111 height 18
click at [283, 154] on input "9" at bounding box center [238, 156] width 111 height 18
click at [283, 154] on input "10" at bounding box center [238, 156] width 111 height 18
click at [283, 154] on input "11" at bounding box center [238, 156] width 111 height 18
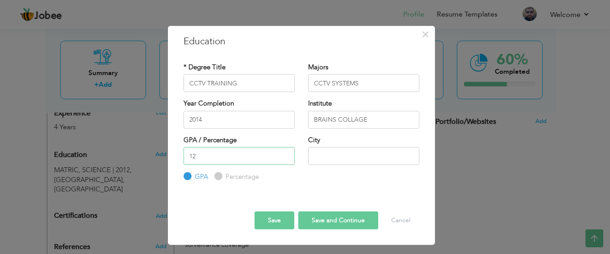
click at [283, 154] on input "12" at bounding box center [238, 156] width 111 height 18
click at [283, 154] on input "13" at bounding box center [238, 156] width 111 height 18
click at [283, 154] on input "14" at bounding box center [238, 156] width 111 height 18
click at [283, 154] on input "15" at bounding box center [238, 156] width 111 height 18
click at [283, 154] on input "16" at bounding box center [238, 156] width 111 height 18
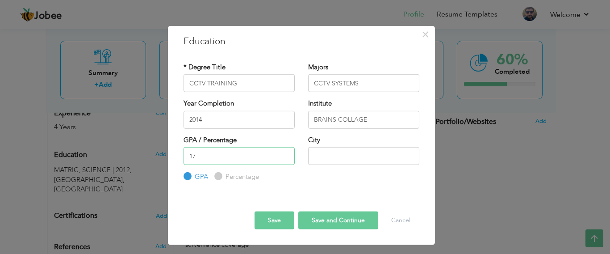
click at [283, 154] on input "17" at bounding box center [238, 156] width 111 height 18
type input "1"
click at [216, 176] on input "Percentage" at bounding box center [217, 176] width 6 height 6
radio input "true"
click at [245, 158] on input "number" at bounding box center [238, 156] width 111 height 18
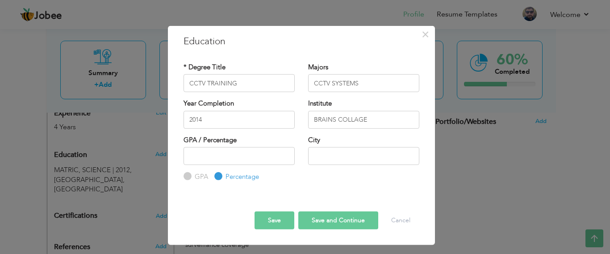
click at [191, 171] on div "GPA" at bounding box center [195, 176] width 25 height 10
click at [187, 175] on input "GPA" at bounding box center [186, 176] width 6 height 6
radio input "true"
click at [187, 175] on input "GPA" at bounding box center [186, 176] width 6 height 6
click at [188, 177] on input "GPA" at bounding box center [186, 176] width 6 height 6
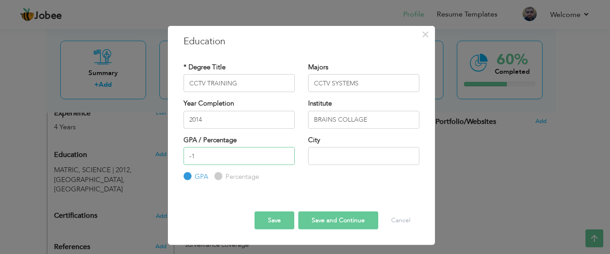
click at [284, 157] on input "-1" at bounding box center [238, 156] width 111 height 18
click at [284, 157] on input "-2" at bounding box center [238, 156] width 111 height 18
click at [284, 157] on input "-3" at bounding box center [238, 156] width 111 height 18
click at [284, 157] on input "-4" at bounding box center [238, 156] width 111 height 18
click at [284, 157] on input "-5" at bounding box center [238, 156] width 111 height 18
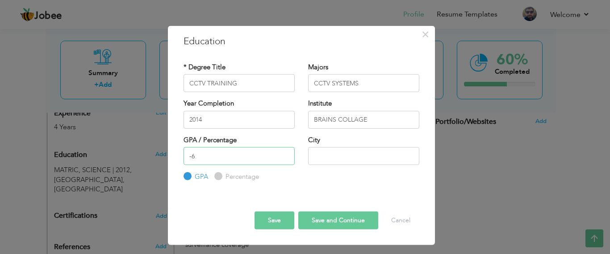
click at [284, 157] on input "-6" at bounding box center [238, 156] width 111 height 18
click at [284, 157] on input "-7" at bounding box center [238, 156] width 111 height 18
click at [284, 157] on input "-8" at bounding box center [238, 156] width 111 height 18
click at [284, 157] on input "-9" at bounding box center [238, 156] width 111 height 18
click at [284, 157] on input "-10" at bounding box center [238, 156] width 111 height 18
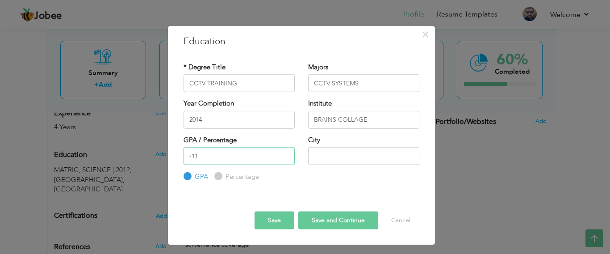
click at [284, 157] on input "-11" at bounding box center [238, 156] width 111 height 18
click at [284, 157] on input "-12" at bounding box center [238, 156] width 111 height 18
click at [284, 157] on input "-13" at bounding box center [238, 156] width 111 height 18
click at [284, 157] on input "-14" at bounding box center [238, 156] width 111 height 18
click at [284, 157] on input "-15" at bounding box center [238, 156] width 111 height 18
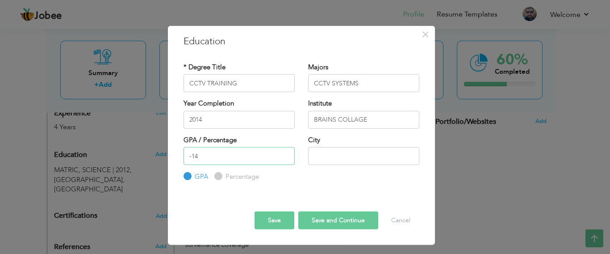
click at [284, 155] on input "-14" at bounding box center [238, 156] width 111 height 18
click at [284, 155] on input "-13" at bounding box center [238, 156] width 111 height 18
click at [284, 155] on input "-12" at bounding box center [238, 156] width 111 height 18
click at [284, 155] on input "-11" at bounding box center [238, 156] width 111 height 18
click at [284, 155] on input "-10" at bounding box center [238, 156] width 111 height 18
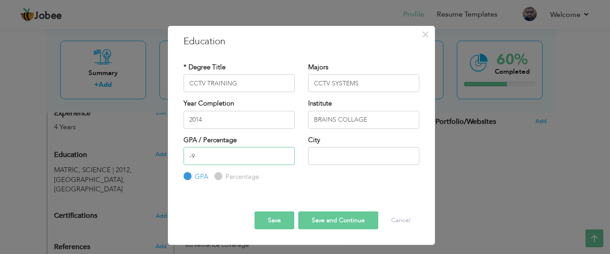
click at [284, 155] on input "-9" at bounding box center [238, 156] width 111 height 18
click at [284, 155] on input "-8" at bounding box center [238, 156] width 111 height 18
click at [284, 155] on input "-7" at bounding box center [238, 156] width 111 height 18
click at [284, 155] on input "-6" at bounding box center [238, 156] width 111 height 18
click at [284, 155] on input "-5" at bounding box center [238, 156] width 111 height 18
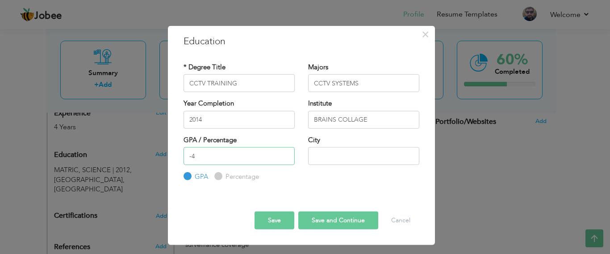
click at [284, 155] on input "-4" at bounding box center [238, 156] width 111 height 18
click at [284, 155] on input "-3" at bounding box center [238, 156] width 111 height 18
click at [284, 155] on input "-2" at bounding box center [238, 156] width 111 height 18
click at [284, 155] on input "-1" at bounding box center [238, 156] width 111 height 18
click at [284, 155] on input "2" at bounding box center [238, 156] width 111 height 18
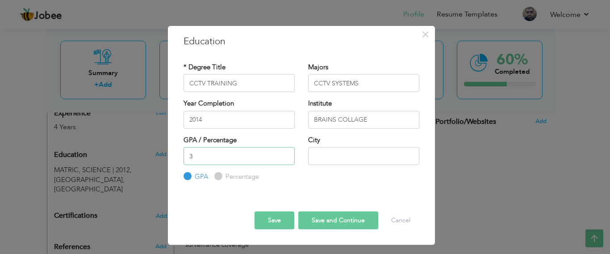
click at [284, 155] on input "3" at bounding box center [238, 156] width 111 height 18
click at [284, 155] on input "4" at bounding box center [238, 156] width 111 height 18
click at [284, 155] on input "5" at bounding box center [238, 156] width 111 height 18
click at [284, 155] on input "6" at bounding box center [238, 156] width 111 height 18
click at [284, 155] on input "7" at bounding box center [238, 156] width 111 height 18
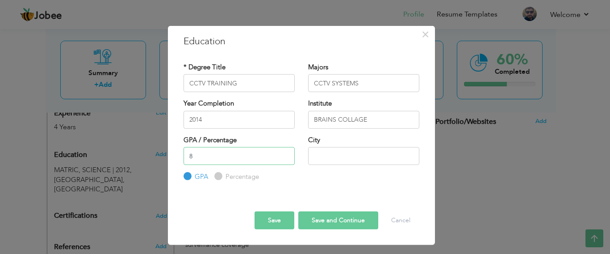
click at [284, 155] on input "8" at bounding box center [238, 156] width 111 height 18
click at [284, 155] on input "9" at bounding box center [238, 156] width 111 height 18
click at [284, 155] on input "10" at bounding box center [238, 156] width 111 height 18
click at [284, 155] on input "11" at bounding box center [238, 156] width 111 height 18
click at [284, 155] on input "12" at bounding box center [238, 156] width 111 height 18
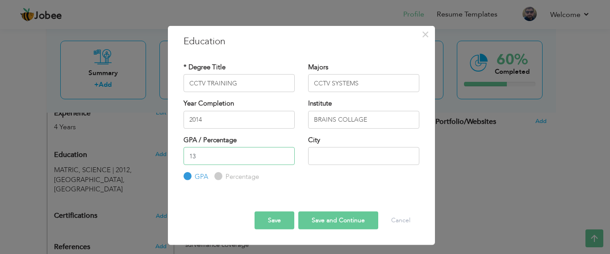
click at [284, 155] on input "13" at bounding box center [238, 156] width 111 height 18
click at [284, 155] on input "14" at bounding box center [238, 156] width 111 height 18
click at [284, 155] on input "15" at bounding box center [238, 156] width 111 height 18
click at [284, 155] on input "16" at bounding box center [238, 156] width 111 height 18
click at [284, 155] on input "17" at bounding box center [238, 156] width 111 height 18
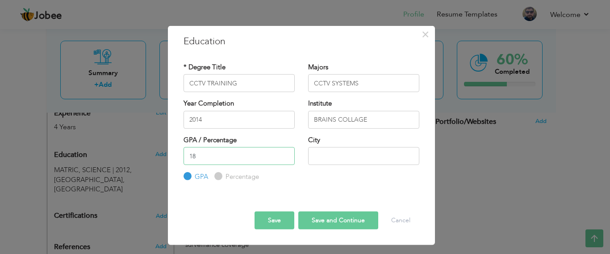
click at [284, 155] on input "18" at bounding box center [238, 156] width 111 height 18
click at [284, 155] on input "19" at bounding box center [238, 156] width 111 height 18
click at [284, 155] on input "20" at bounding box center [238, 156] width 111 height 18
click at [284, 155] on input "21" at bounding box center [238, 156] width 111 height 18
click at [284, 155] on input "22" at bounding box center [238, 156] width 111 height 18
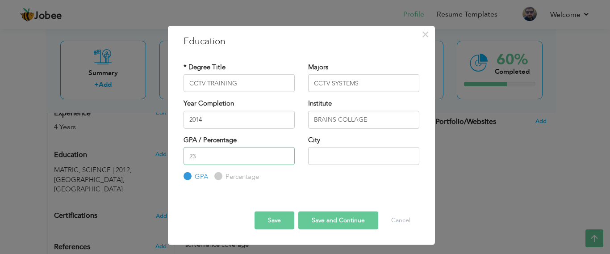
click at [284, 155] on input "23" at bounding box center [238, 156] width 111 height 18
click at [284, 155] on input "24" at bounding box center [238, 156] width 111 height 18
click at [284, 153] on input "25" at bounding box center [238, 156] width 111 height 18
click at [284, 153] on input "26" at bounding box center [238, 156] width 111 height 18
click at [284, 153] on input "27" at bounding box center [238, 156] width 111 height 18
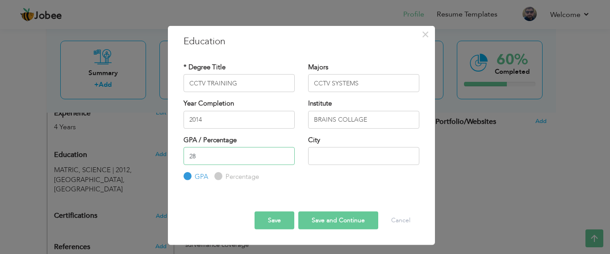
click at [284, 153] on input "28" at bounding box center [238, 156] width 111 height 18
click at [284, 153] on input "29" at bounding box center [238, 156] width 111 height 18
click at [284, 153] on input "30" at bounding box center [238, 156] width 111 height 18
click at [284, 153] on input "31" at bounding box center [238, 156] width 111 height 18
click at [284, 153] on input "32" at bounding box center [238, 156] width 111 height 18
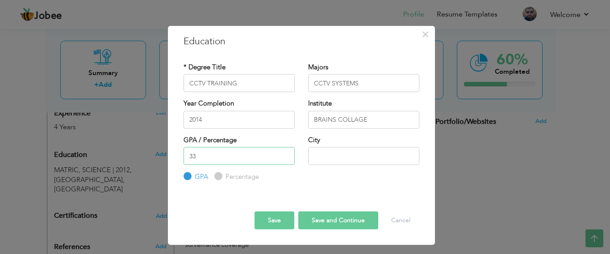
click at [284, 153] on input "33" at bounding box center [238, 156] width 111 height 18
click at [284, 158] on input "32" at bounding box center [238, 156] width 111 height 18
click at [284, 158] on input "29" at bounding box center [238, 156] width 111 height 18
click at [284, 158] on input "28" at bounding box center [238, 156] width 111 height 18
click at [284, 153] on input "30" at bounding box center [238, 156] width 111 height 18
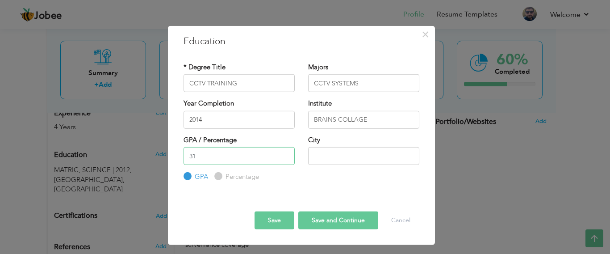
click at [284, 153] on input "31" at bounding box center [238, 156] width 111 height 18
click at [284, 153] on input "32" at bounding box center [238, 156] width 111 height 18
click at [284, 153] on input "33" at bounding box center [238, 156] width 111 height 18
click at [284, 153] on input "34" at bounding box center [238, 156] width 111 height 18
click at [284, 153] on input "35" at bounding box center [238, 156] width 111 height 18
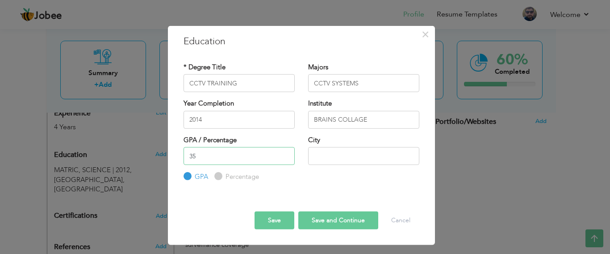
type input "3"
type input "4"
type input "4.0"
click at [324, 151] on input "text" at bounding box center [363, 156] width 111 height 18
type input "[GEOGRAPHIC_DATA] [GEOGRAPHIC_DATA]"
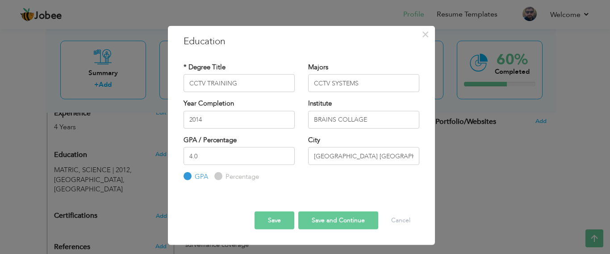
click at [345, 218] on button "Save and Continue" at bounding box center [338, 220] width 80 height 18
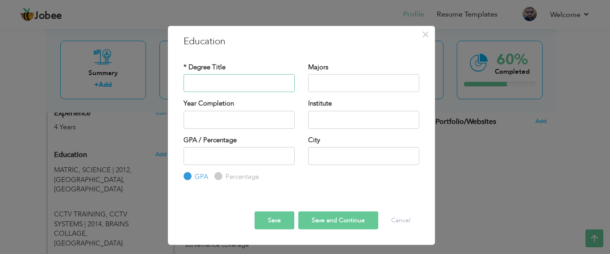
click at [241, 85] on input "text" at bounding box center [238, 83] width 111 height 18
type input "IT"
click at [361, 83] on input "text" at bounding box center [363, 83] width 111 height 18
type input "INFORMATION TECHNOLOGY"
click at [276, 118] on input "text" at bounding box center [238, 119] width 111 height 18
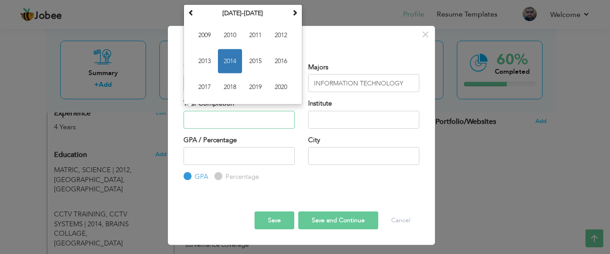
click at [226, 62] on span "2014" at bounding box center [230, 61] width 24 height 24
type input "2014"
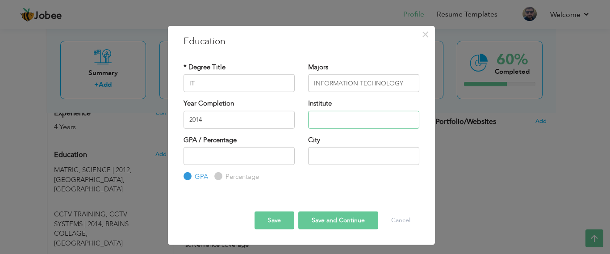
click at [348, 122] on input "text" at bounding box center [363, 119] width 111 height 18
type input "BRAINS COLLAGE"
click at [222, 150] on input "number" at bounding box center [238, 156] width 111 height 18
type input "3.0"
click at [371, 164] on input "text" at bounding box center [363, 156] width 111 height 18
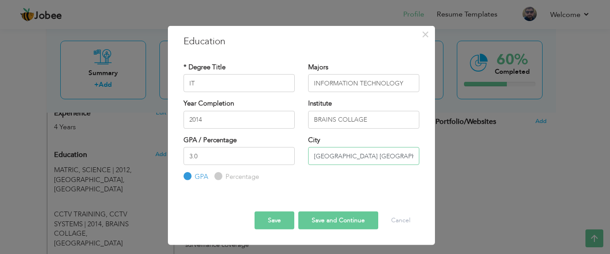
type input "[GEOGRAPHIC_DATA] [GEOGRAPHIC_DATA]"
click at [344, 223] on button "Save and Continue" at bounding box center [338, 220] width 80 height 18
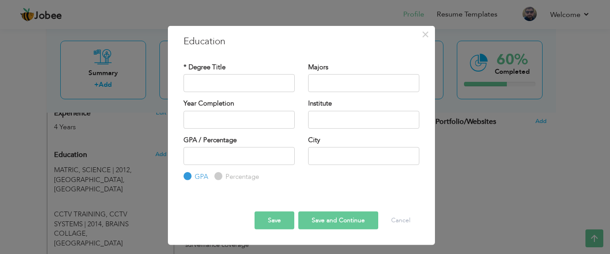
click at [407, 223] on div "× Education updated successfully." at bounding box center [481, 233] width 256 height 28
click at [399, 219] on div "× Education updated successfully." at bounding box center [481, 233] width 256 height 28
click at [425, 31] on span "×" at bounding box center [425, 34] width 8 height 16
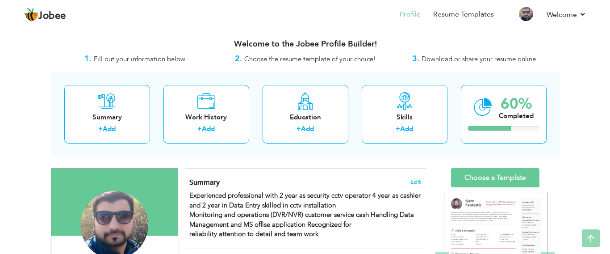
scroll to position [0, 0]
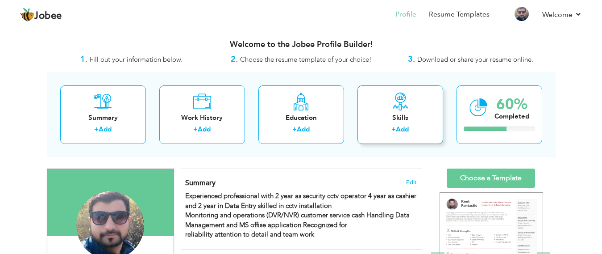
click at [386, 112] on div "Skills + Add" at bounding box center [400, 114] width 86 height 58
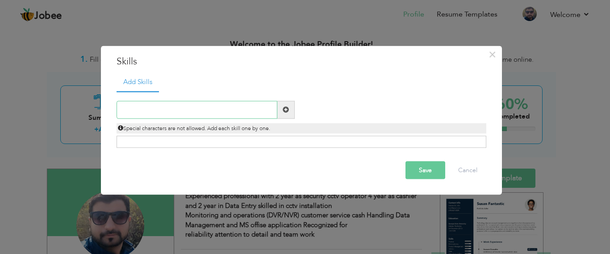
click at [198, 115] on input "text" at bounding box center [196, 109] width 161 height 18
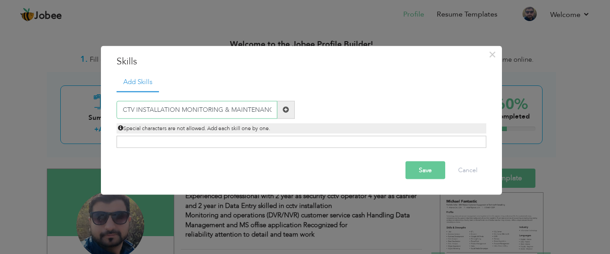
scroll to position [0, 8]
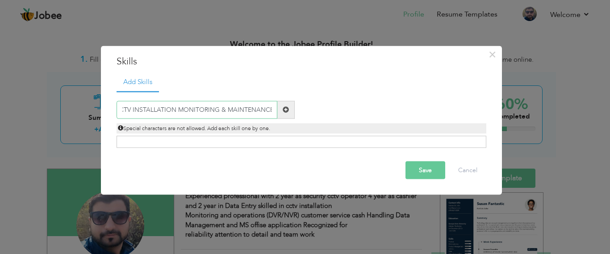
type input "CCTV INSTALLATION MONITORING & MAINTENANCE"
click at [416, 170] on button "Save" at bounding box center [425, 170] width 40 height 18
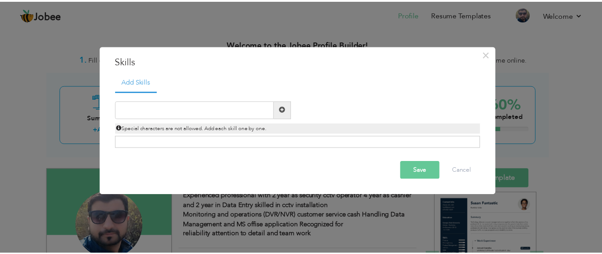
scroll to position [0, 0]
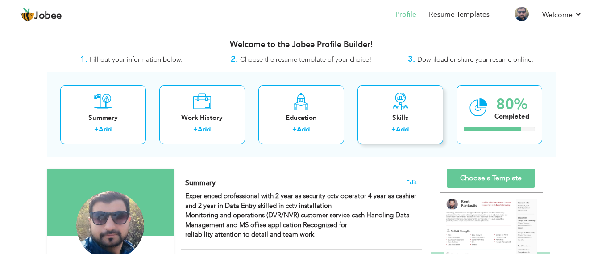
click at [383, 109] on div "Skills + Add" at bounding box center [400, 114] width 86 height 58
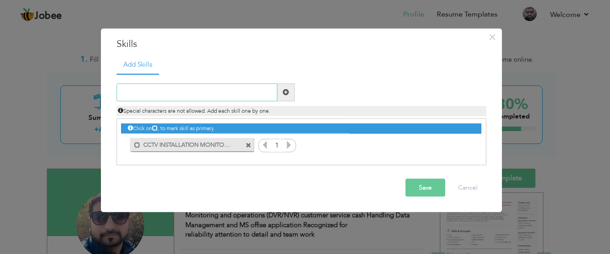
click at [207, 94] on input "text" at bounding box center [196, 92] width 161 height 18
type input "NETWORKING & IP TECHNOLOGY"
click at [415, 182] on button "Save" at bounding box center [425, 187] width 40 height 18
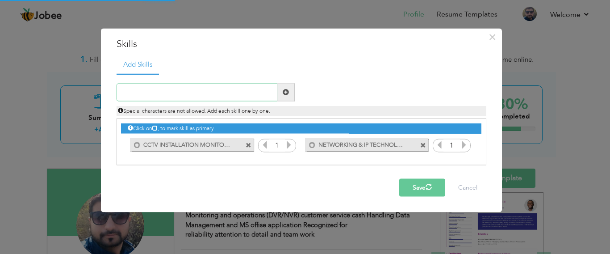
click at [238, 91] on input "text" at bounding box center [196, 92] width 161 height 18
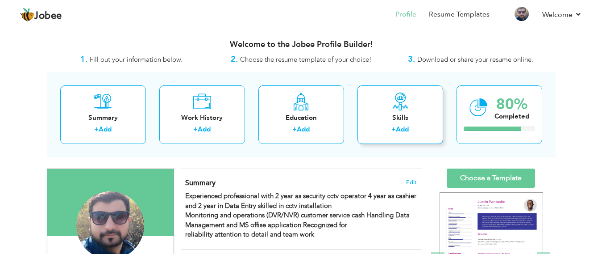
click at [414, 123] on div "Skills + Add" at bounding box center [400, 114] width 86 height 58
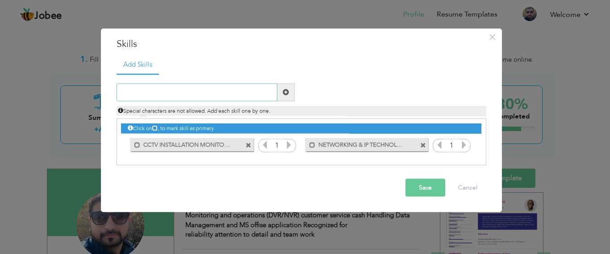
click at [164, 85] on input "text" at bounding box center [196, 92] width 161 height 18
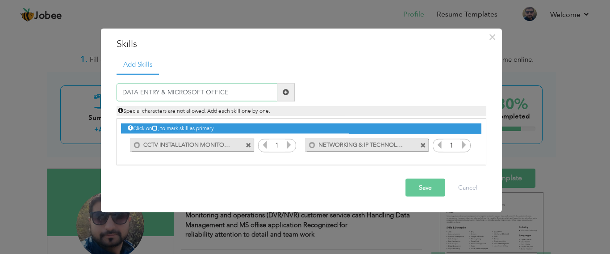
type input "DATA ENTRY & MICROSOFT OFFICE"
click at [416, 189] on button "Save" at bounding box center [425, 187] width 40 height 18
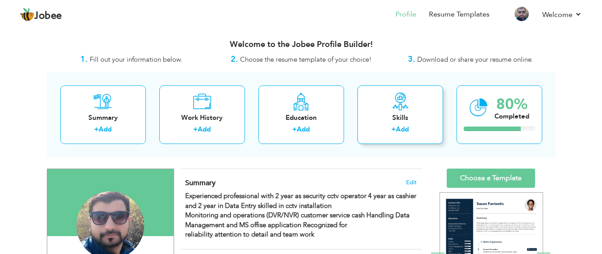
click at [396, 114] on div "Skills" at bounding box center [400, 117] width 71 height 9
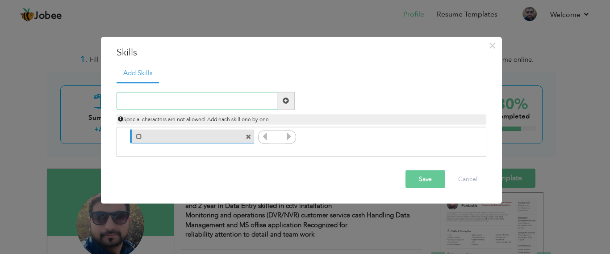
click at [224, 103] on input "text" at bounding box center [196, 100] width 161 height 18
type input "ATTENTION TO DETAIL & OBSERVASION"
click at [428, 179] on button "Save" at bounding box center [425, 179] width 40 height 18
click at [436, 179] on button "Save" at bounding box center [425, 179] width 40 height 18
click at [413, 179] on button "Save" at bounding box center [425, 179] width 40 height 18
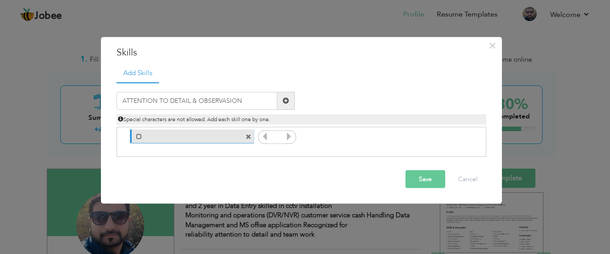
click at [426, 185] on button "Save" at bounding box center [425, 179] width 40 height 18
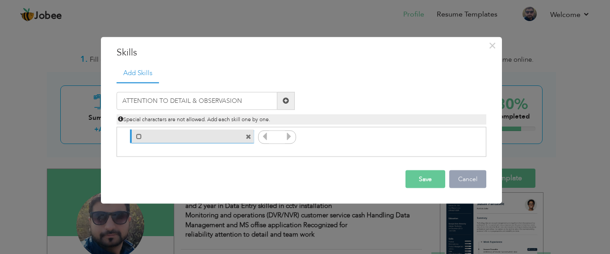
click at [465, 177] on button "Cancel" at bounding box center [467, 179] width 37 height 18
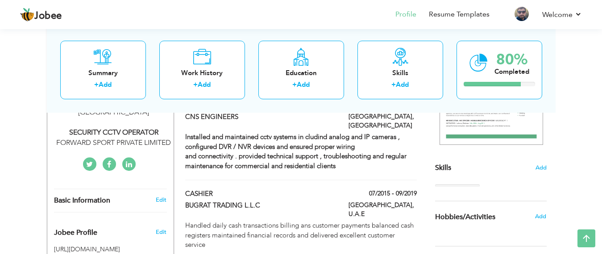
scroll to position [184, 0]
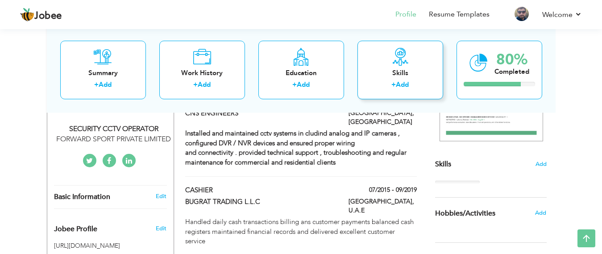
click at [393, 75] on div "Skills" at bounding box center [400, 72] width 71 height 9
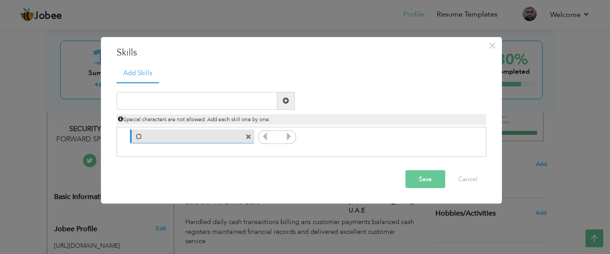
click at [285, 101] on span at bounding box center [286, 100] width 6 height 6
click at [475, 177] on button "Cancel" at bounding box center [467, 179] width 37 height 18
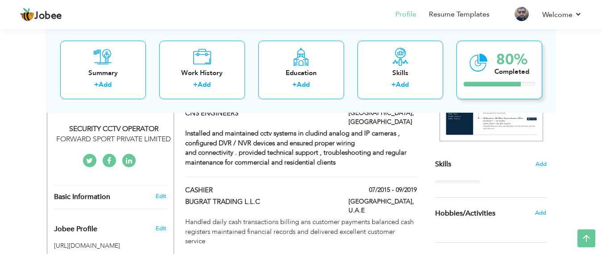
click at [489, 65] on div "80% Completed" at bounding box center [500, 69] width 86 height 58
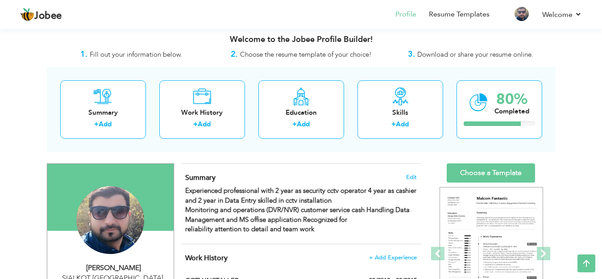
scroll to position [0, 0]
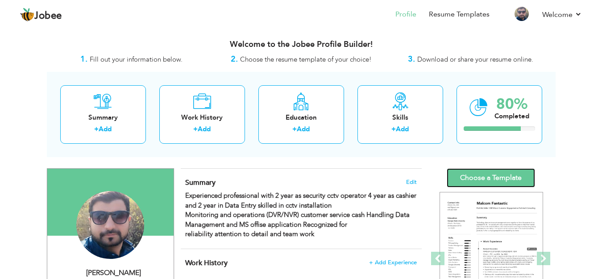
click at [454, 181] on link "Choose a Template" at bounding box center [491, 177] width 88 height 19
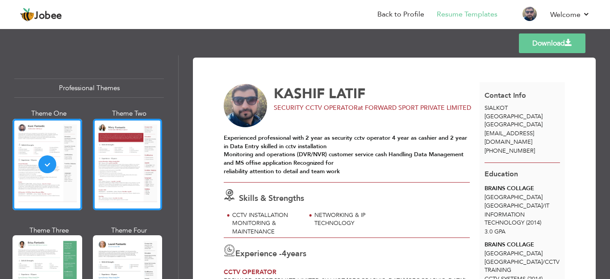
click at [137, 170] on div at bounding box center [128, 164] width 70 height 91
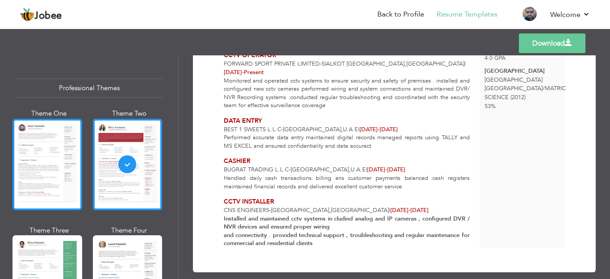
scroll to position [89, 0]
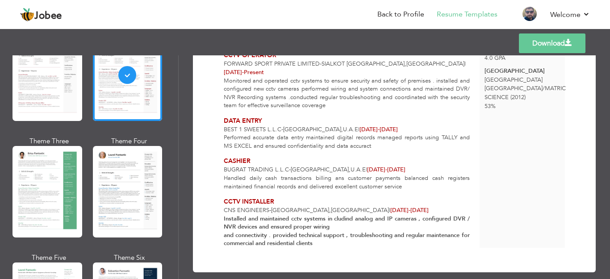
click at [64, 204] on div at bounding box center [47, 191] width 70 height 91
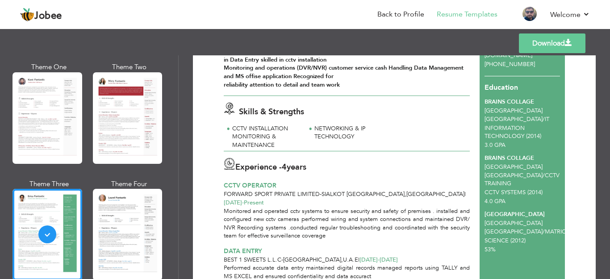
scroll to position [0, 0]
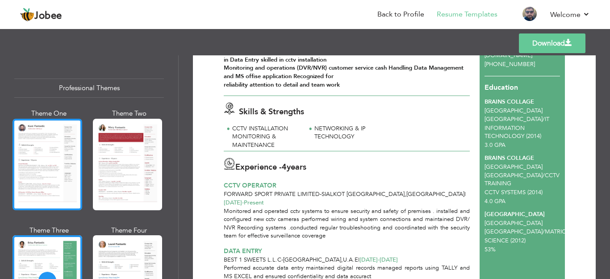
click at [45, 161] on div at bounding box center [47, 164] width 70 height 91
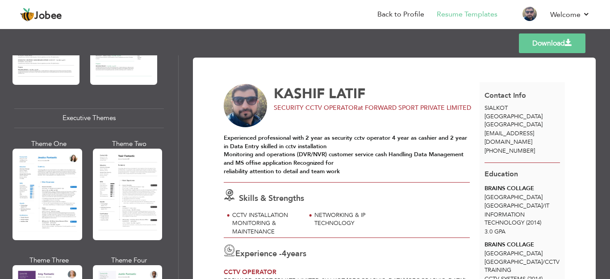
scroll to position [803, 0]
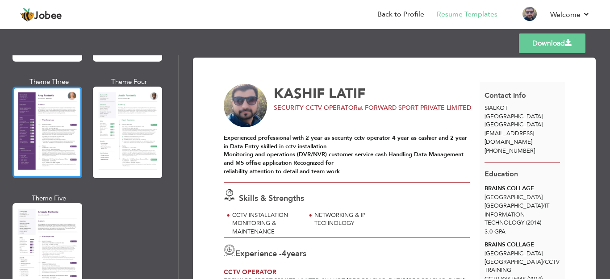
click at [21, 131] on div at bounding box center [47, 132] width 70 height 91
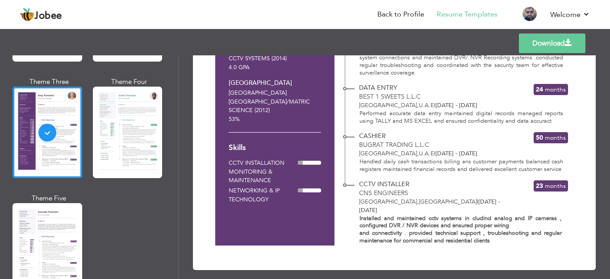
scroll to position [227, 0]
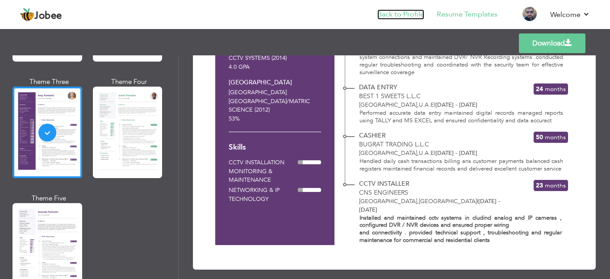
click at [388, 17] on link "Back to Profile" at bounding box center [400, 14] width 47 height 10
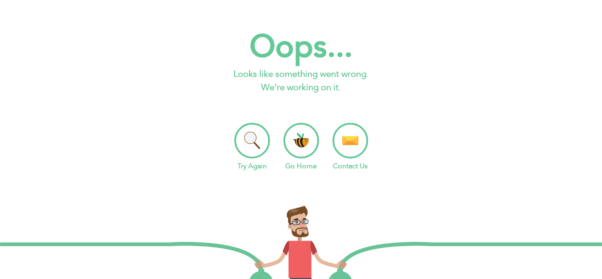
click at [249, 146] on li "Try Again" at bounding box center [252, 147] width 36 height 49
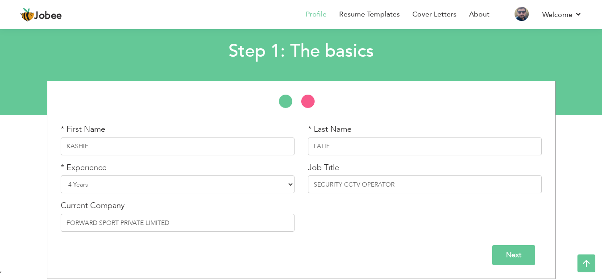
scroll to position [45, 0]
click at [510, 256] on input "Next" at bounding box center [513, 255] width 43 height 20
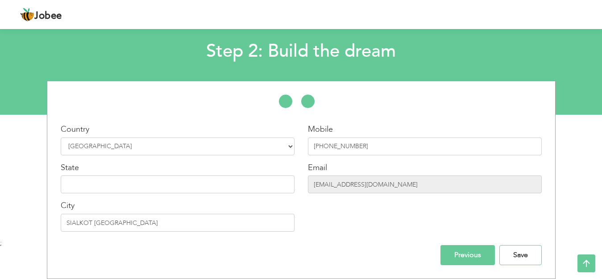
click at [510, 256] on input "Save" at bounding box center [520, 255] width 42 height 20
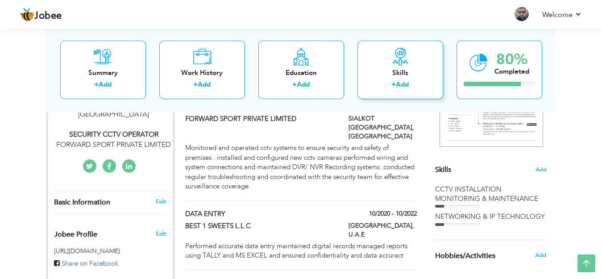
click at [389, 85] on div "+ Add" at bounding box center [400, 86] width 71 height 12
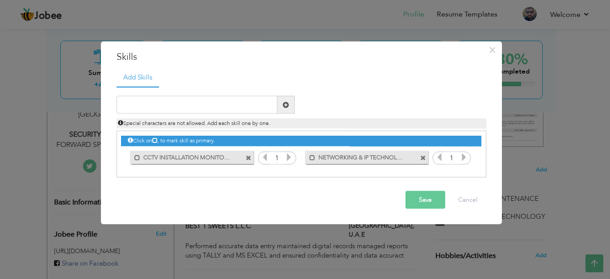
click at [465, 158] on icon at bounding box center [464, 157] width 8 height 8
click at [213, 106] on input "text" at bounding box center [196, 105] width 161 height 18
type input "DATA ENTRY & MICROSOFT OFFICE"
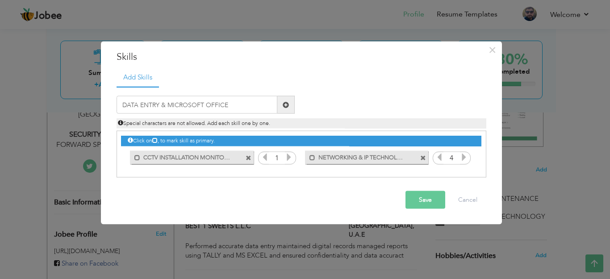
click at [422, 196] on button "Save" at bounding box center [425, 200] width 40 height 18
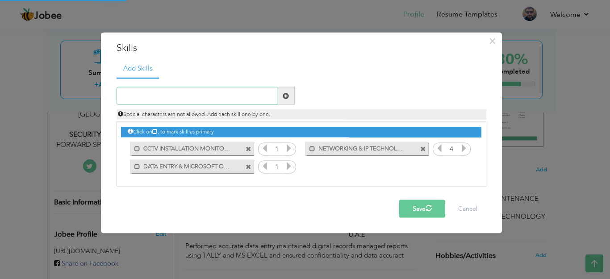
click at [212, 91] on input "text" at bounding box center [196, 96] width 161 height 18
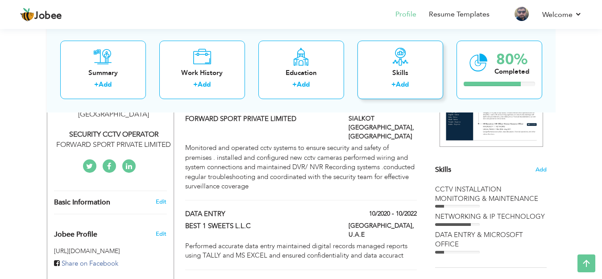
click at [394, 82] on label "+" at bounding box center [393, 84] width 4 height 9
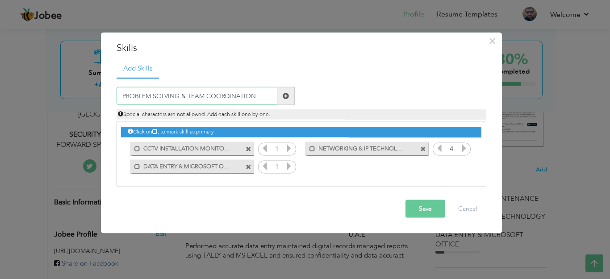
type input "PROBLEM SOLVING & TEAM COORDINATION"
click at [438, 208] on button "Save" at bounding box center [425, 209] width 40 height 18
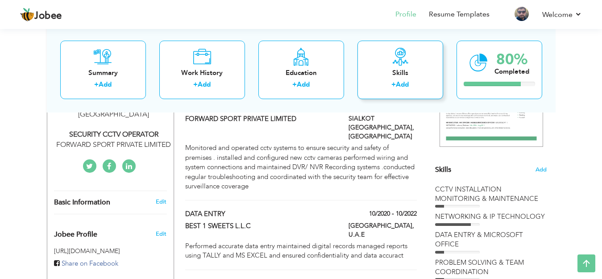
click at [393, 82] on label "+" at bounding box center [393, 84] width 4 height 9
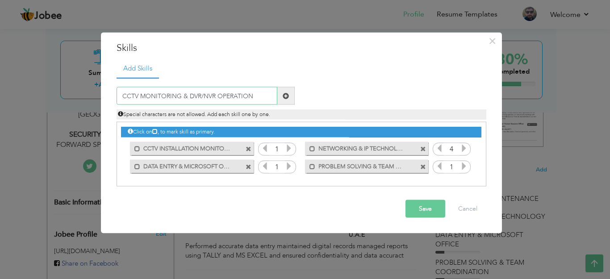
type input "CCTV MONITORING & DVR/NVR OPERATION"
click at [429, 210] on button "Save" at bounding box center [425, 209] width 40 height 18
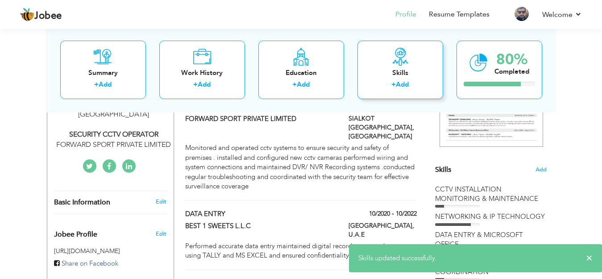
click at [391, 82] on div "+ Add" at bounding box center [400, 86] width 71 height 12
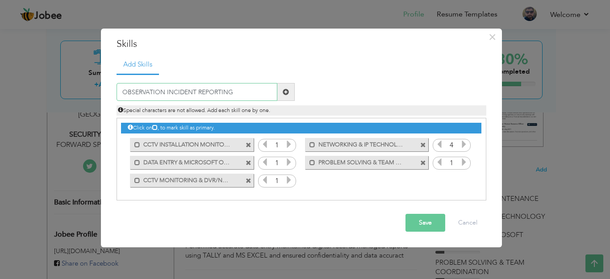
type input "OBSERVATION INCIDENT REPORTING"
click at [418, 221] on button "Save" at bounding box center [425, 223] width 40 height 18
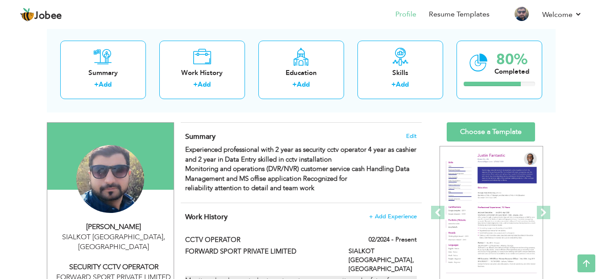
scroll to position [25, 0]
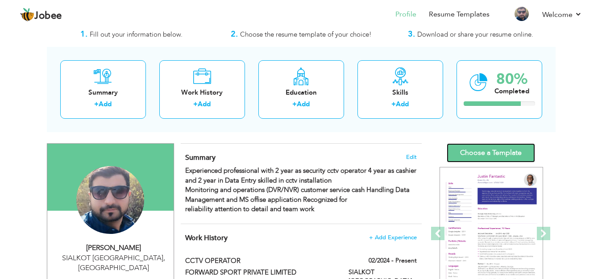
click at [453, 155] on link "Choose a Template" at bounding box center [491, 152] width 88 height 19
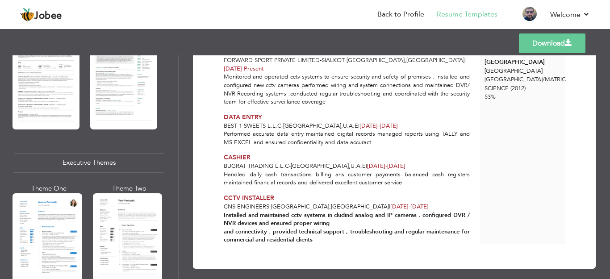
scroll to position [759, 0]
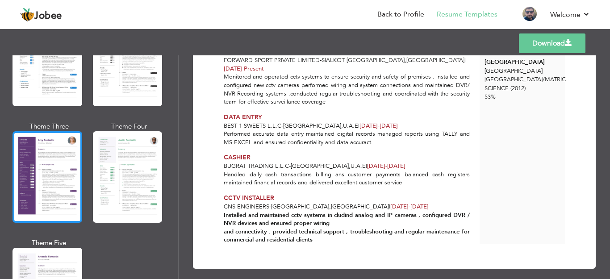
click at [64, 179] on div at bounding box center [47, 176] width 70 height 91
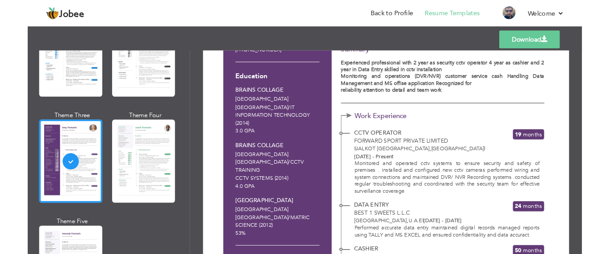
scroll to position [0, 0]
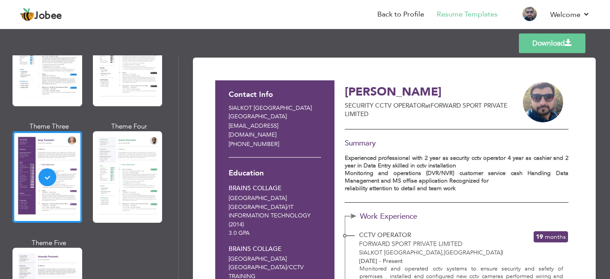
click at [564, 44] on link "Download" at bounding box center [552, 43] width 66 height 20
